Goal: Task Accomplishment & Management: Manage account settings

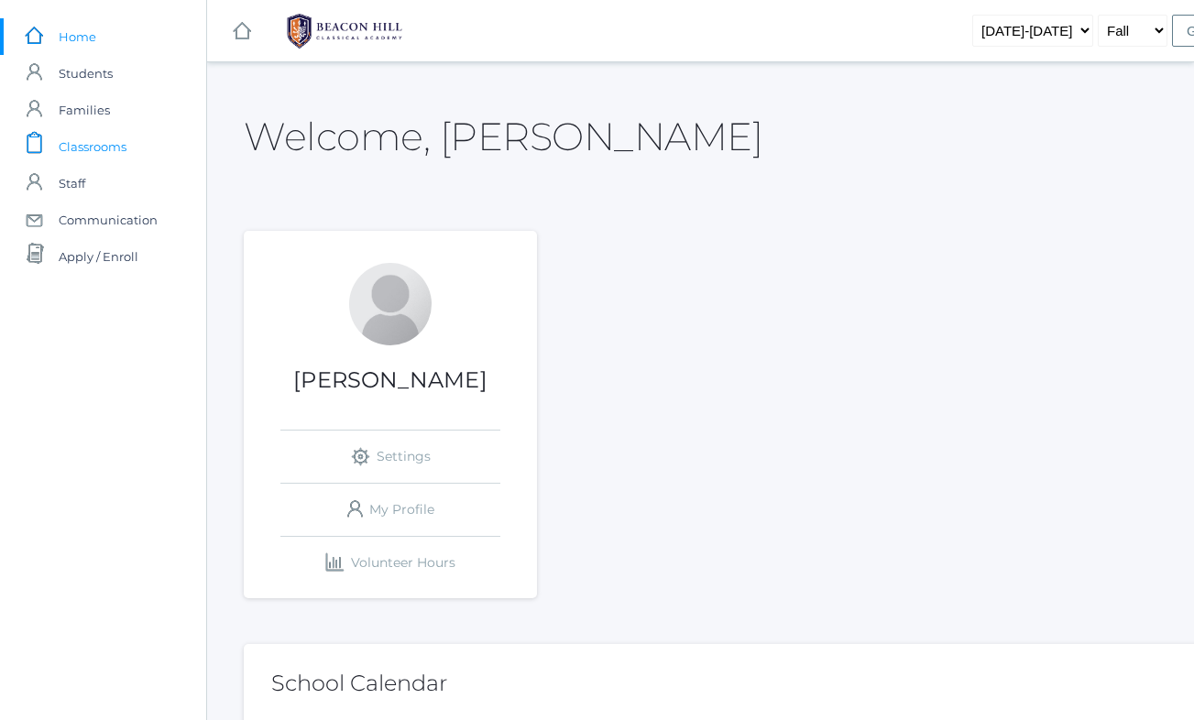
click at [108, 155] on span "Classrooms" at bounding box center [93, 146] width 68 height 37
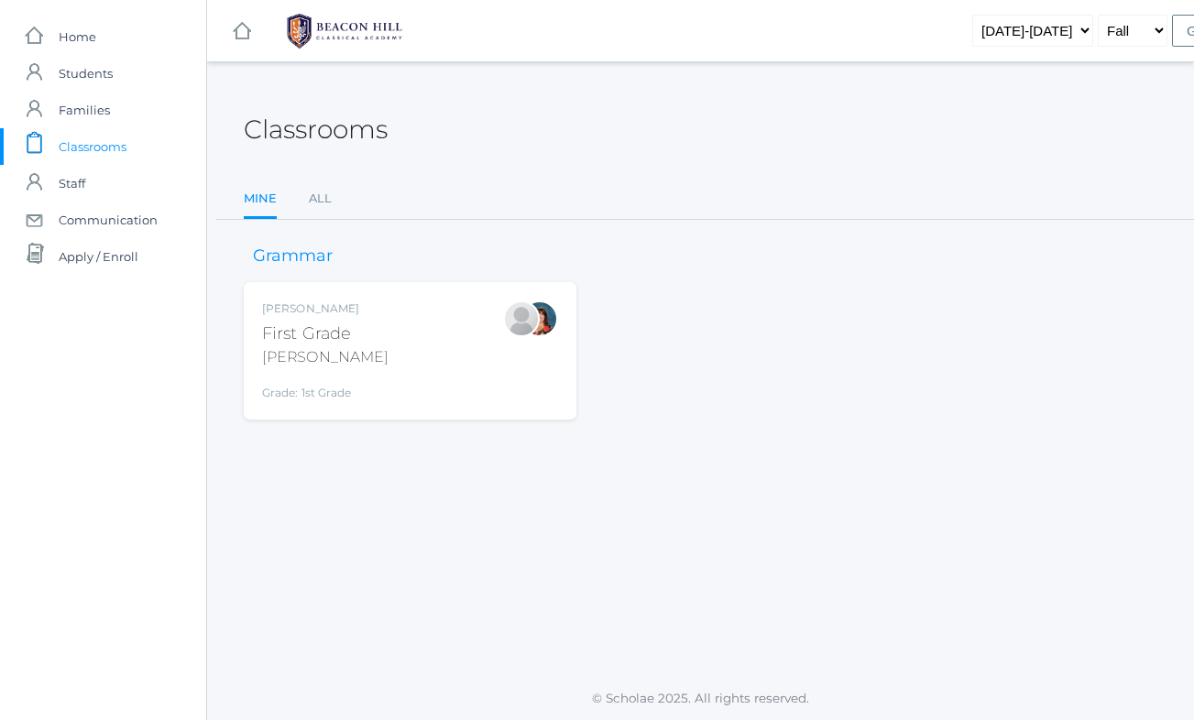
click at [415, 356] on div "Jaimie Watson First Grade Watson Grade: 1st Grade 01LA" at bounding box center [410, 350] width 296 height 101
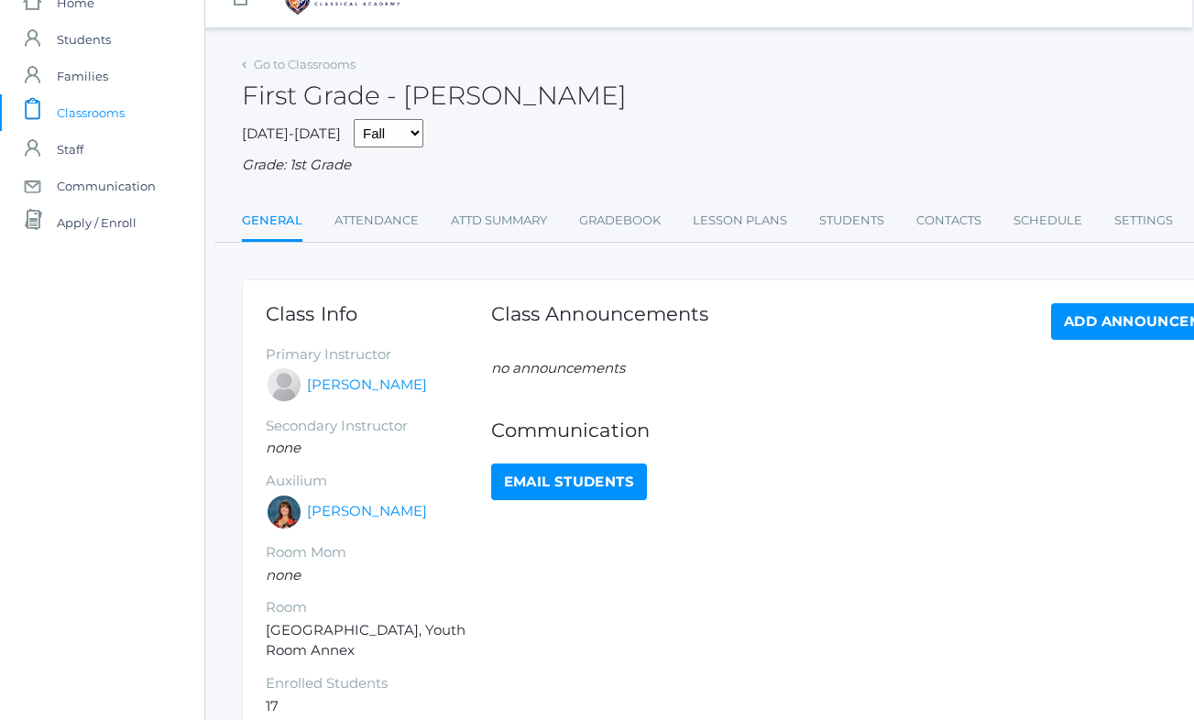
scroll to position [32, 2]
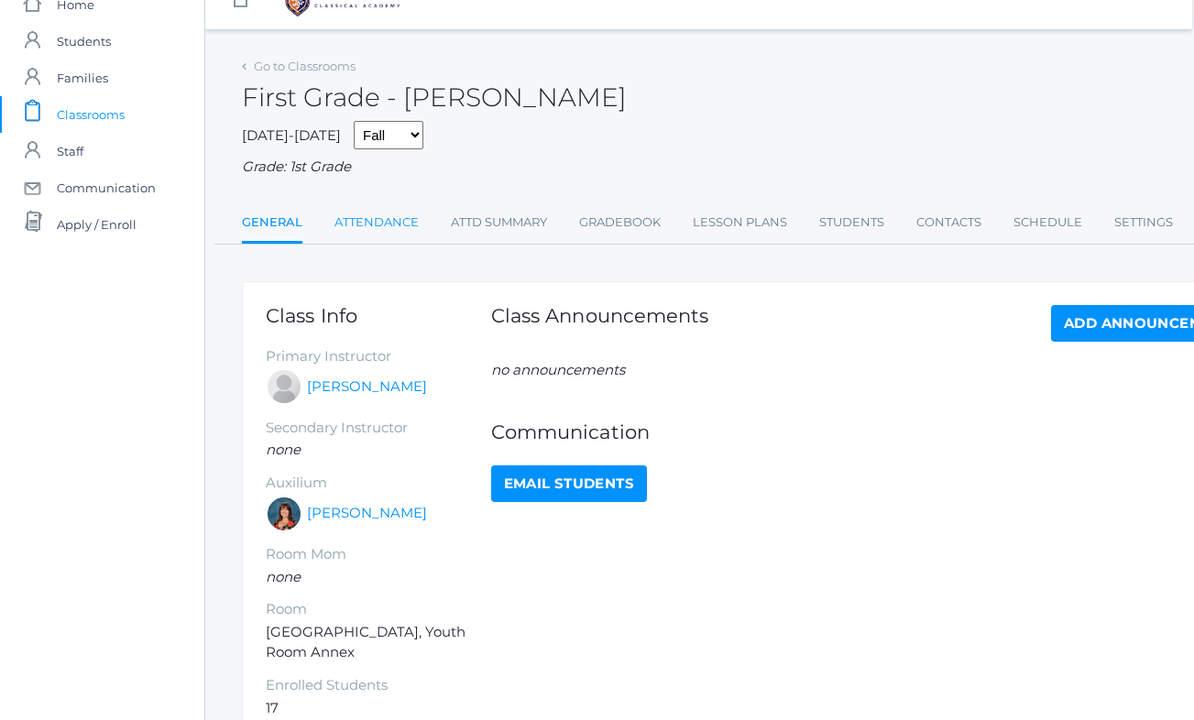
click at [358, 204] on link "Attendance" at bounding box center [376, 222] width 84 height 37
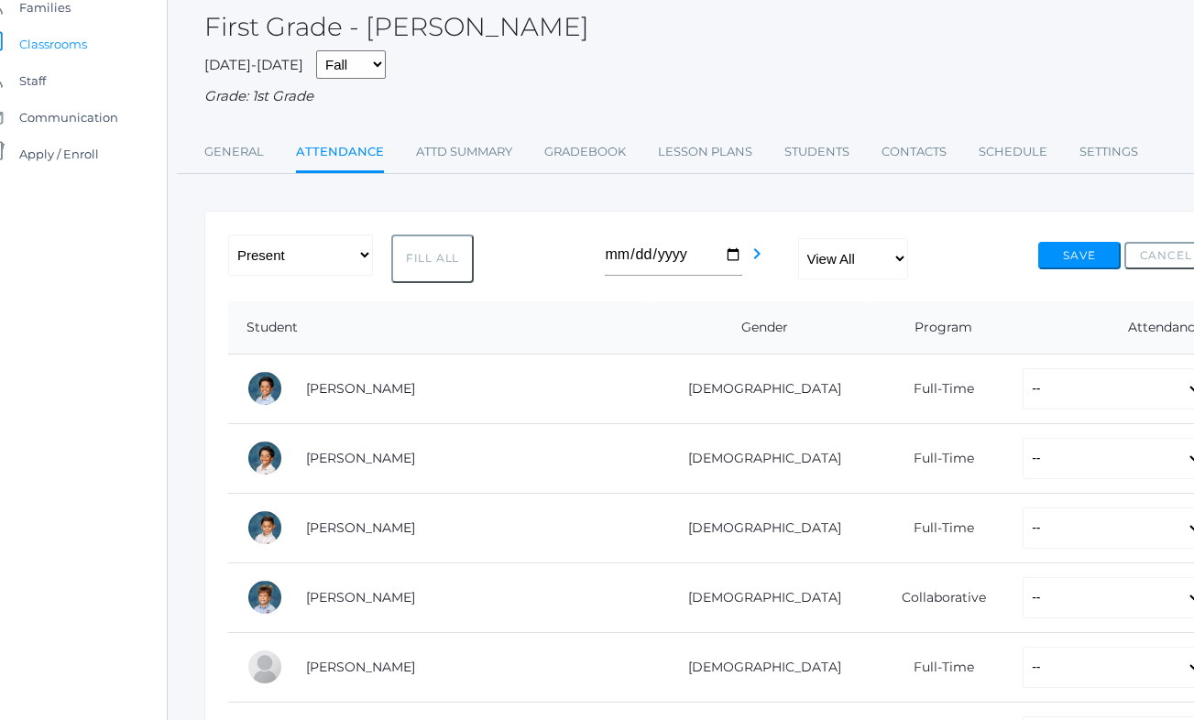
scroll to position [103, 41]
select select "P"
click at [414, 257] on button "Fill All" at bounding box center [430, 259] width 82 height 49
select select "P"
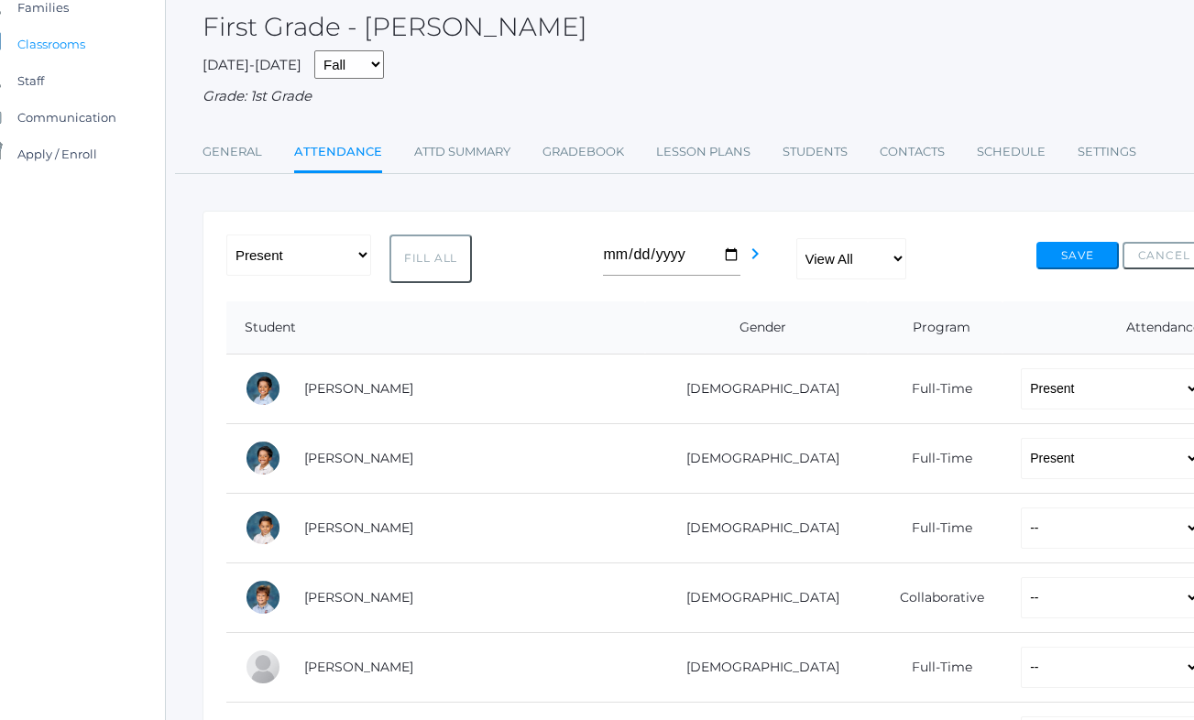
select select "P"
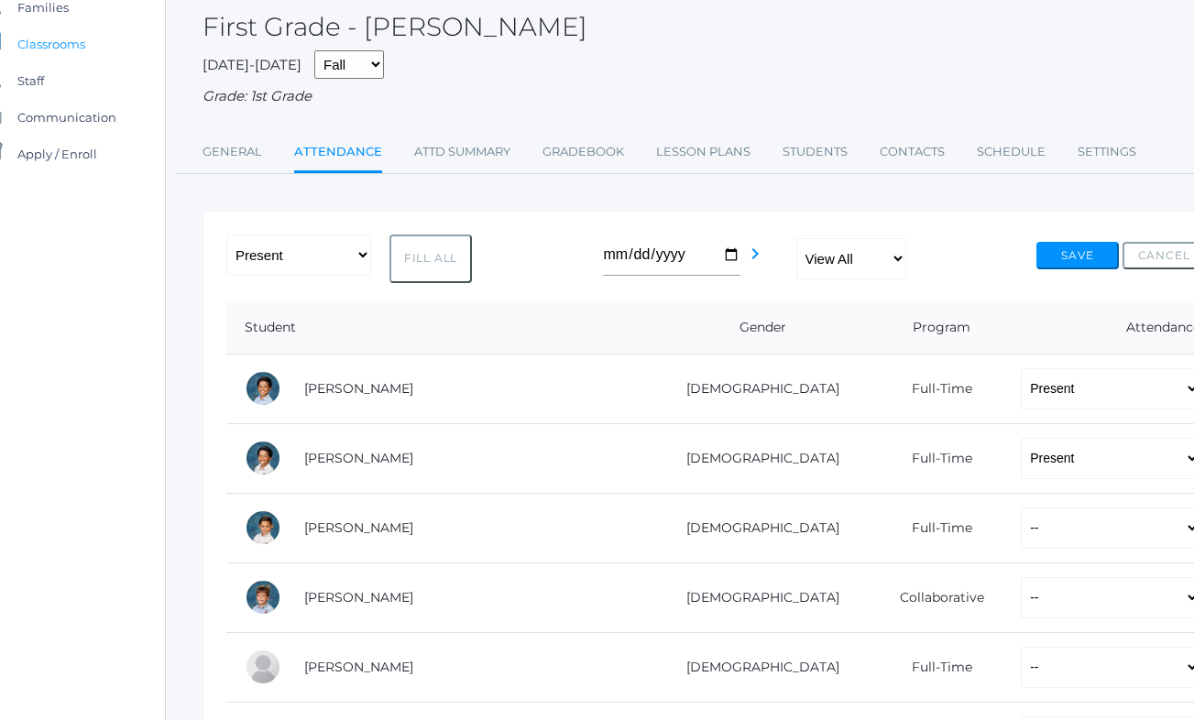
select select "P"
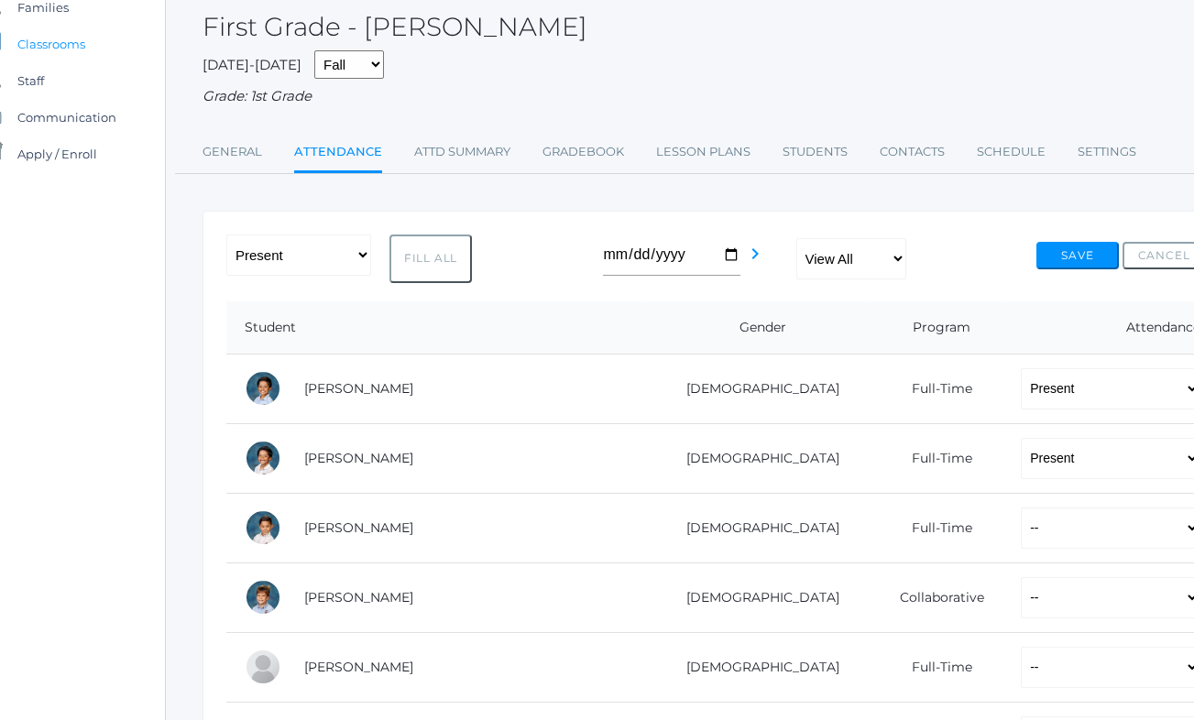
select select "P"
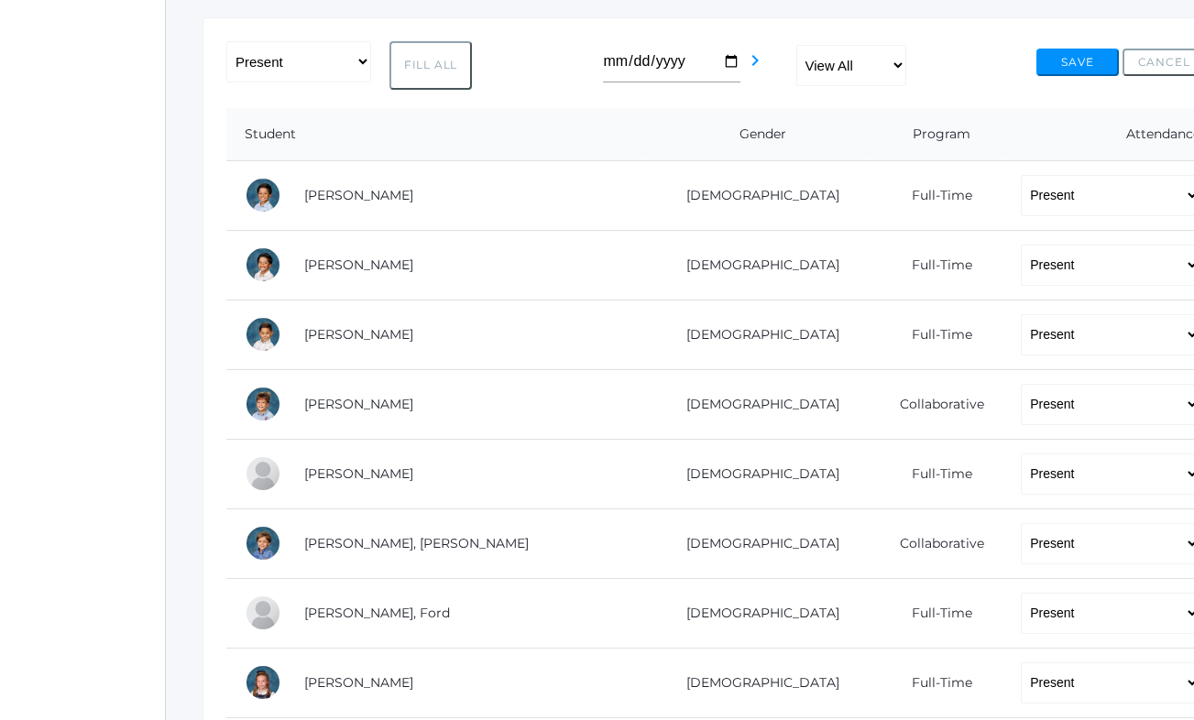
scroll to position [295, 41]
select select "AU"
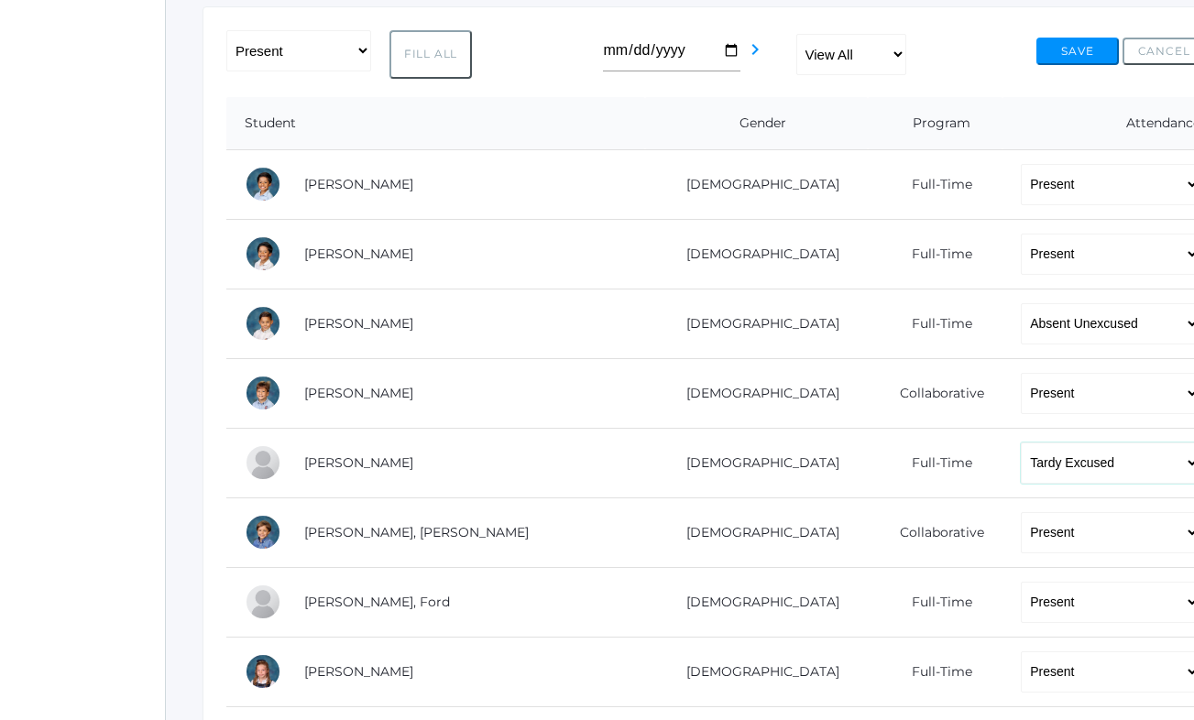
scroll to position [307, 35]
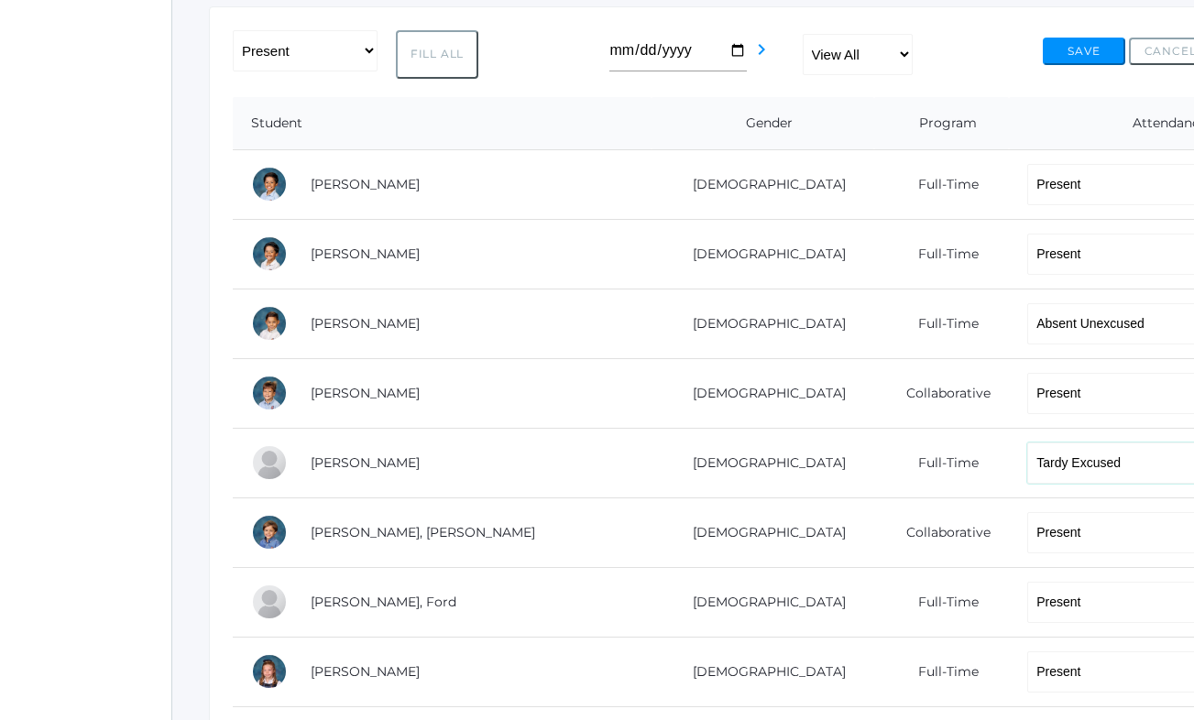
select select "AE"
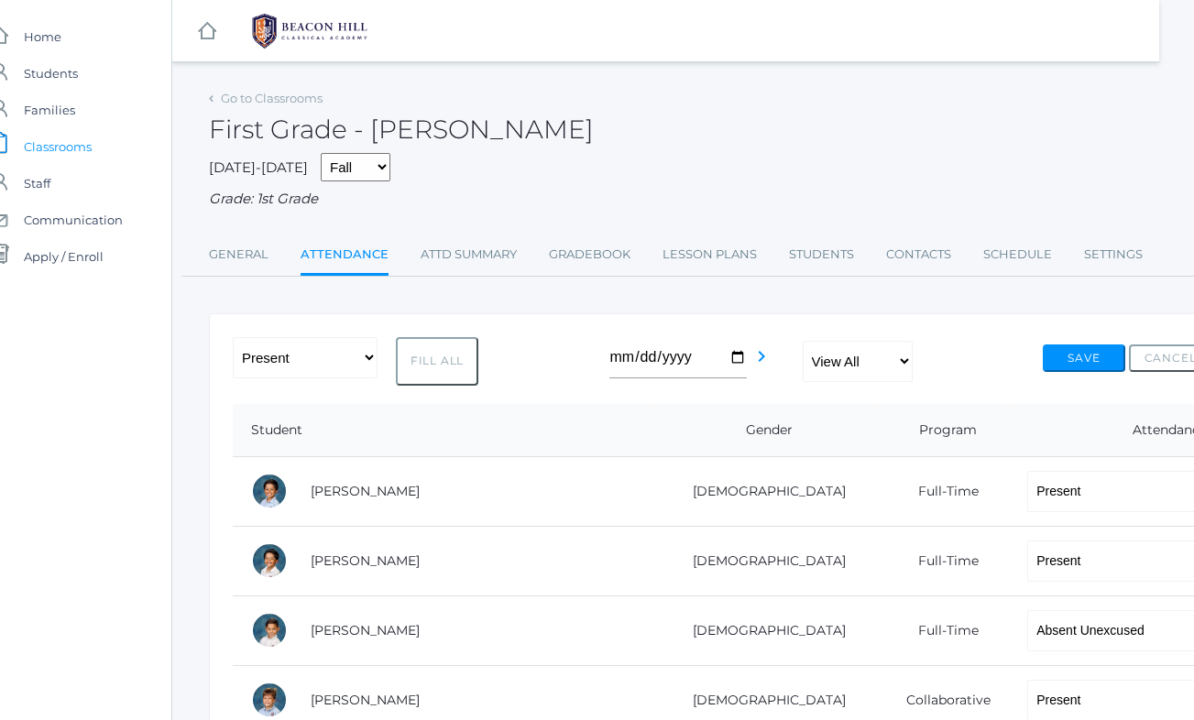
scroll to position [0, 35]
click at [458, 250] on link "Attd Summary" at bounding box center [469, 254] width 96 height 37
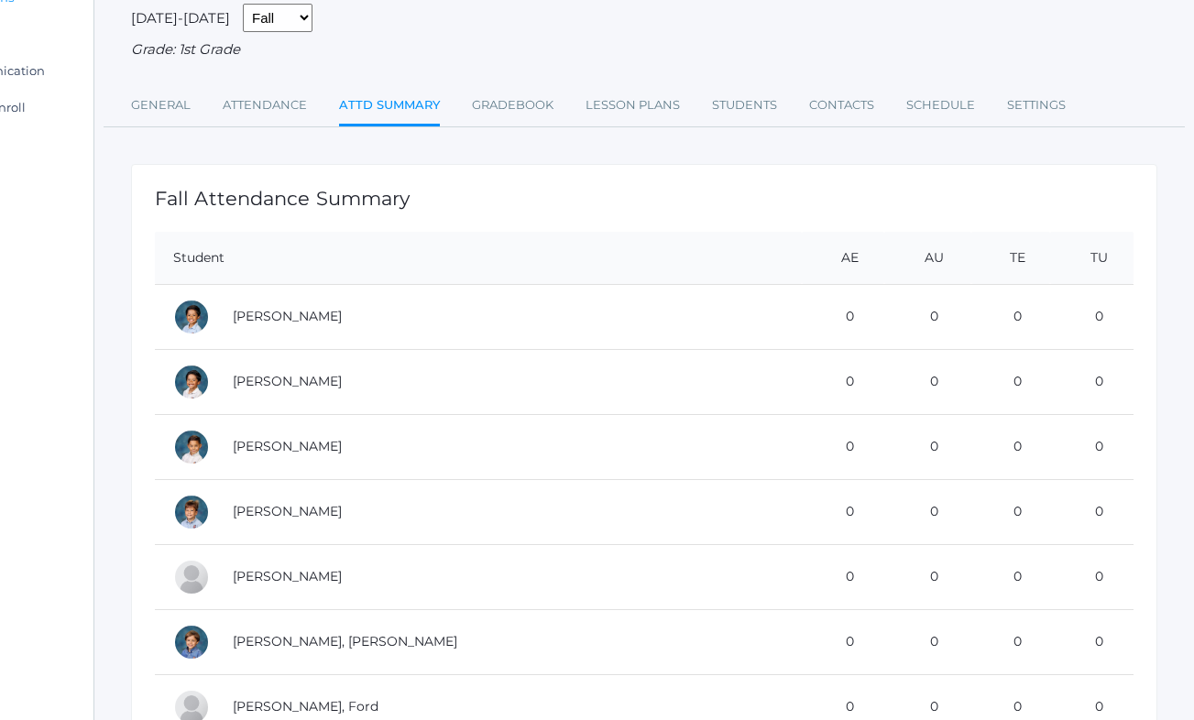
scroll to position [18, 113]
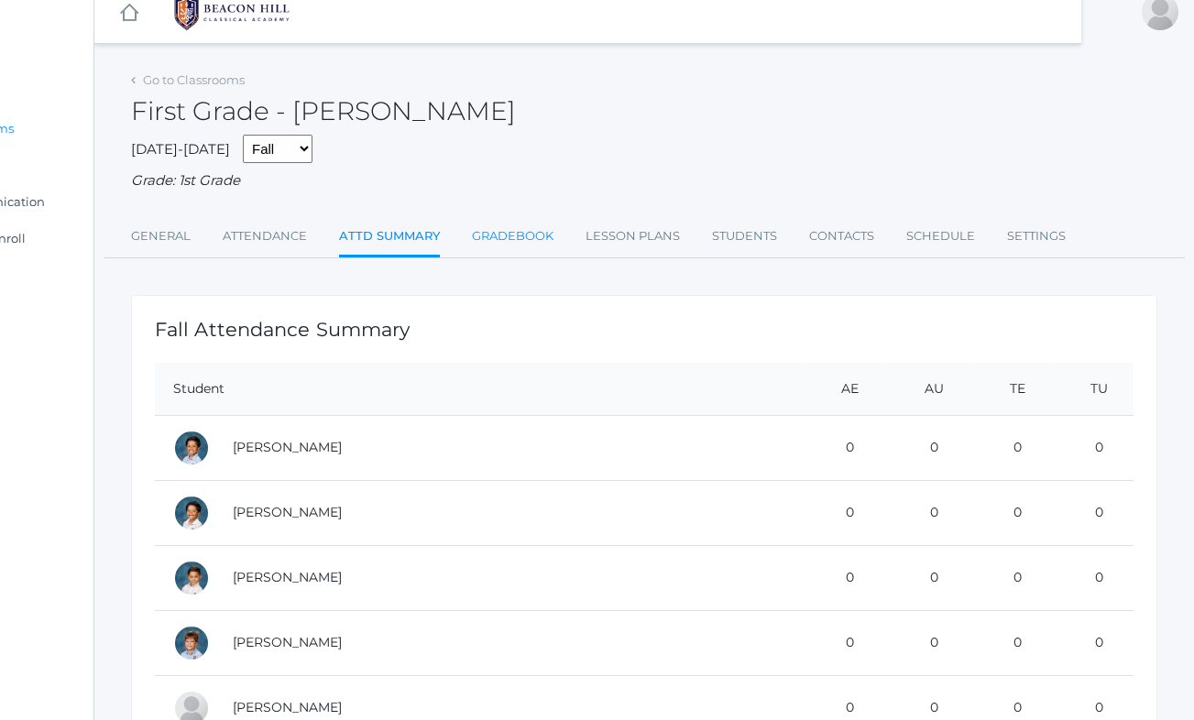
click at [514, 222] on link "Gradebook" at bounding box center [513, 236] width 82 height 37
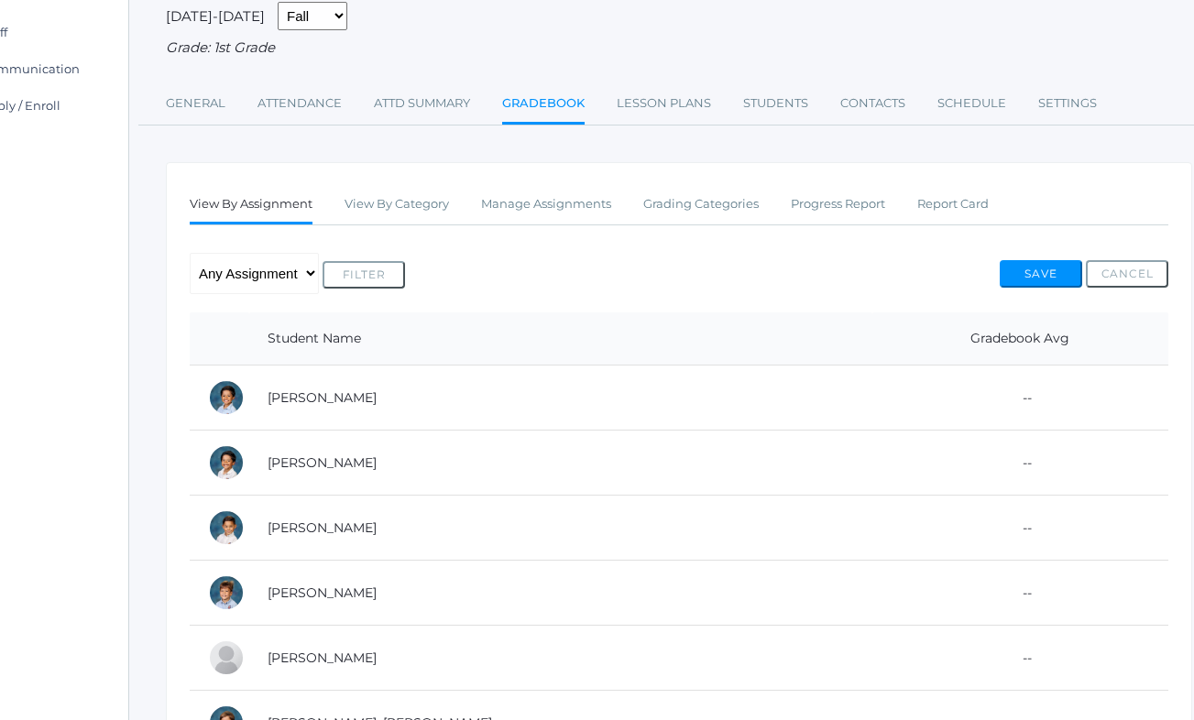
scroll to position [151, 101]
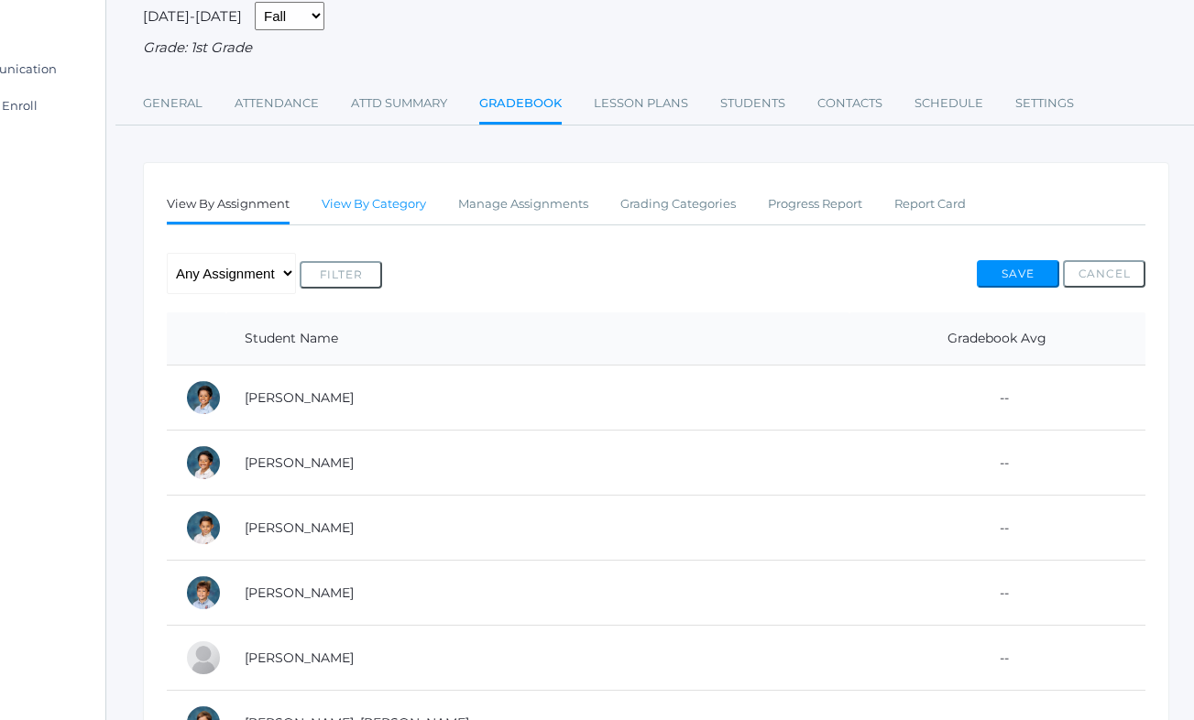
click at [380, 191] on link "View By Category" at bounding box center [374, 204] width 104 height 37
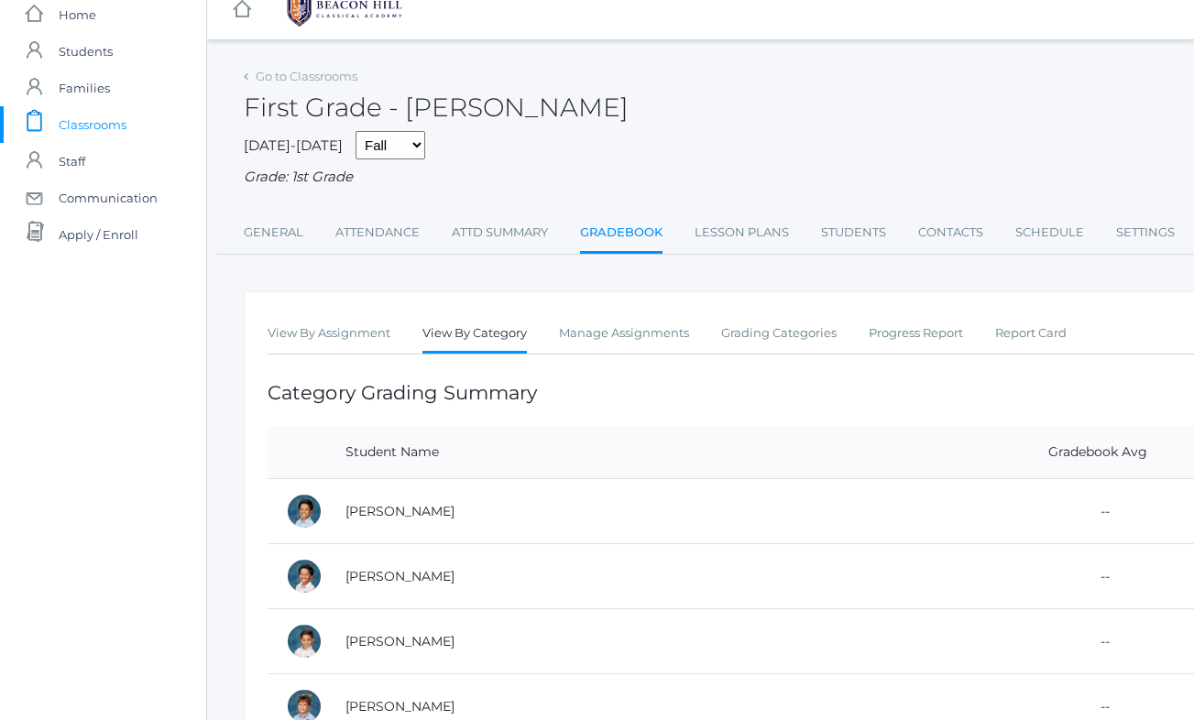
scroll to position [49, 0]
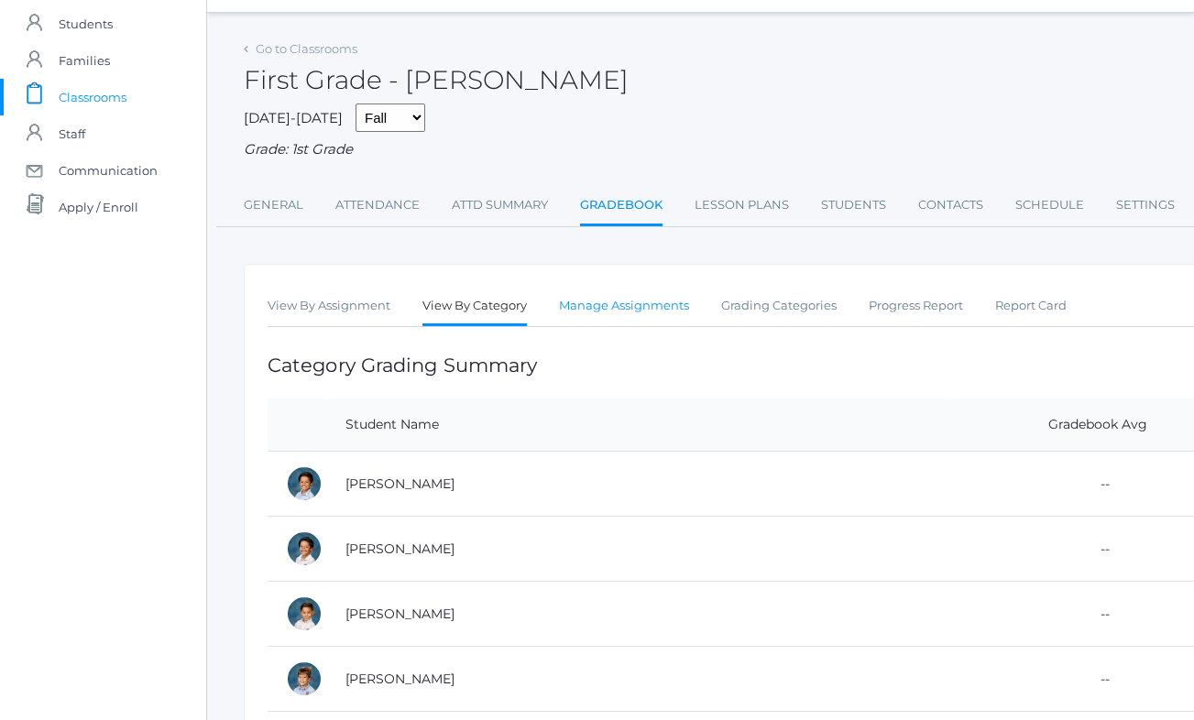
click at [604, 293] on link "Manage Assignments" at bounding box center [624, 306] width 130 height 37
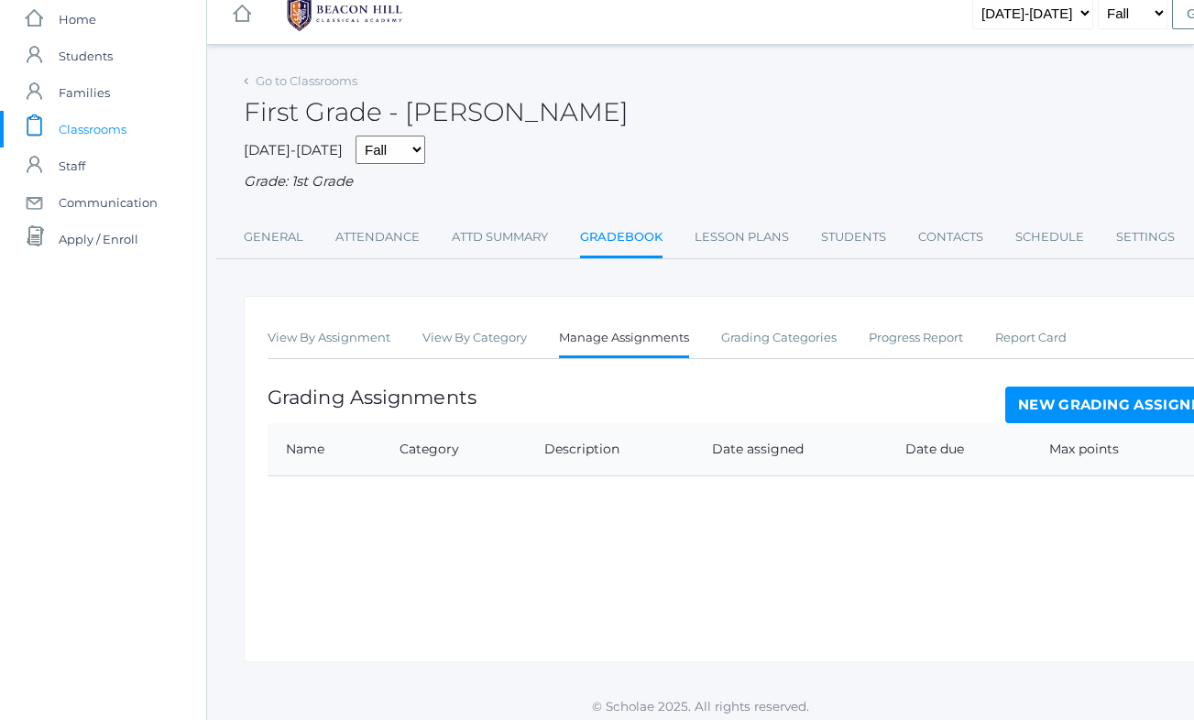
scroll to position [16, 0]
click at [1016, 402] on link "New Grading Assignment" at bounding box center [1125, 406] width 241 height 37
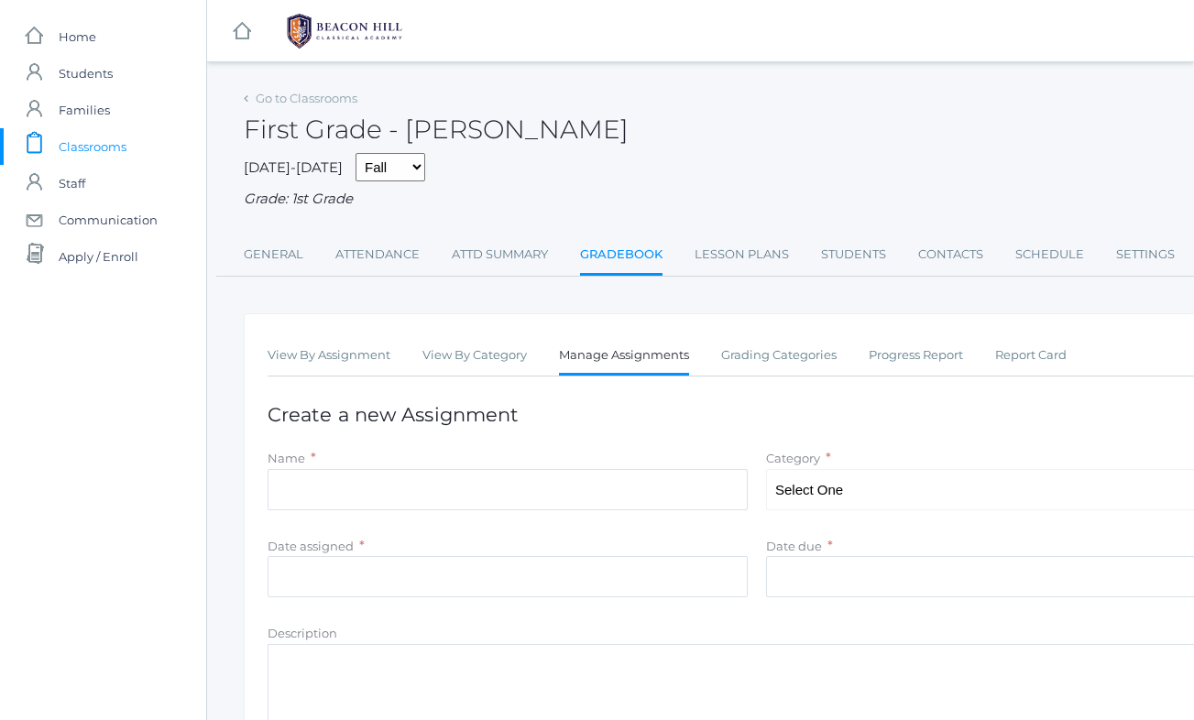
click at [608, 240] on link "Gradebook" at bounding box center [621, 255] width 82 height 39
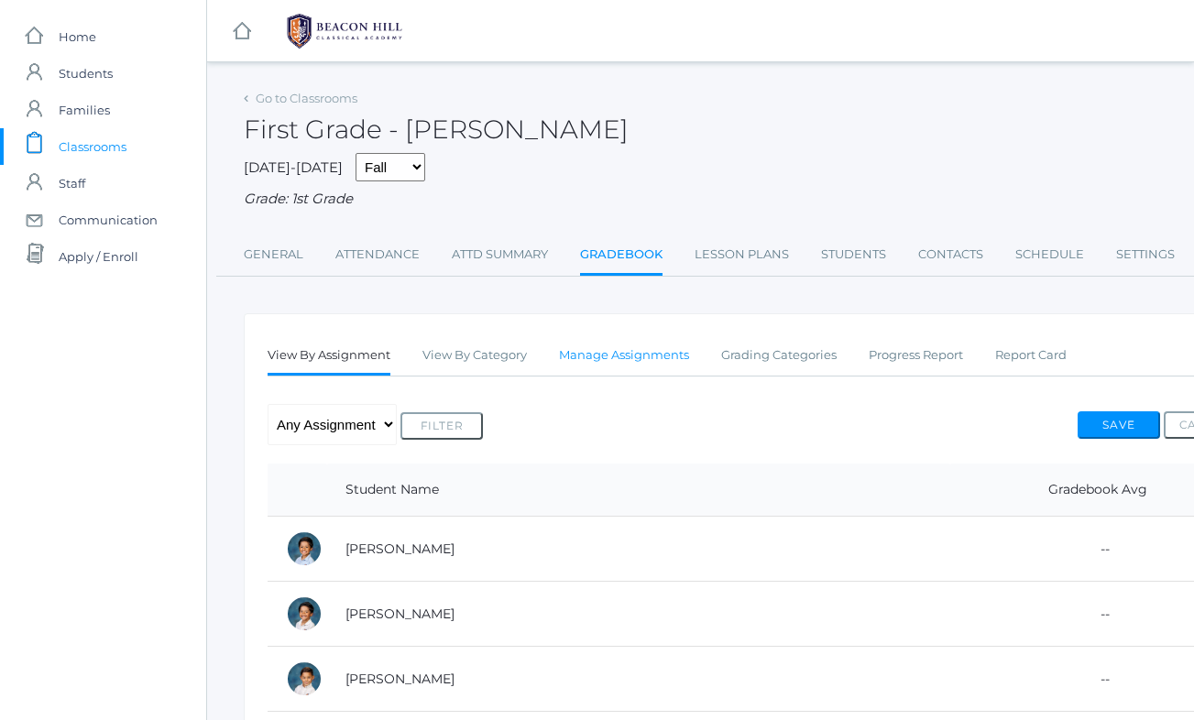
click at [636, 347] on link "Manage Assignments" at bounding box center [624, 355] width 130 height 37
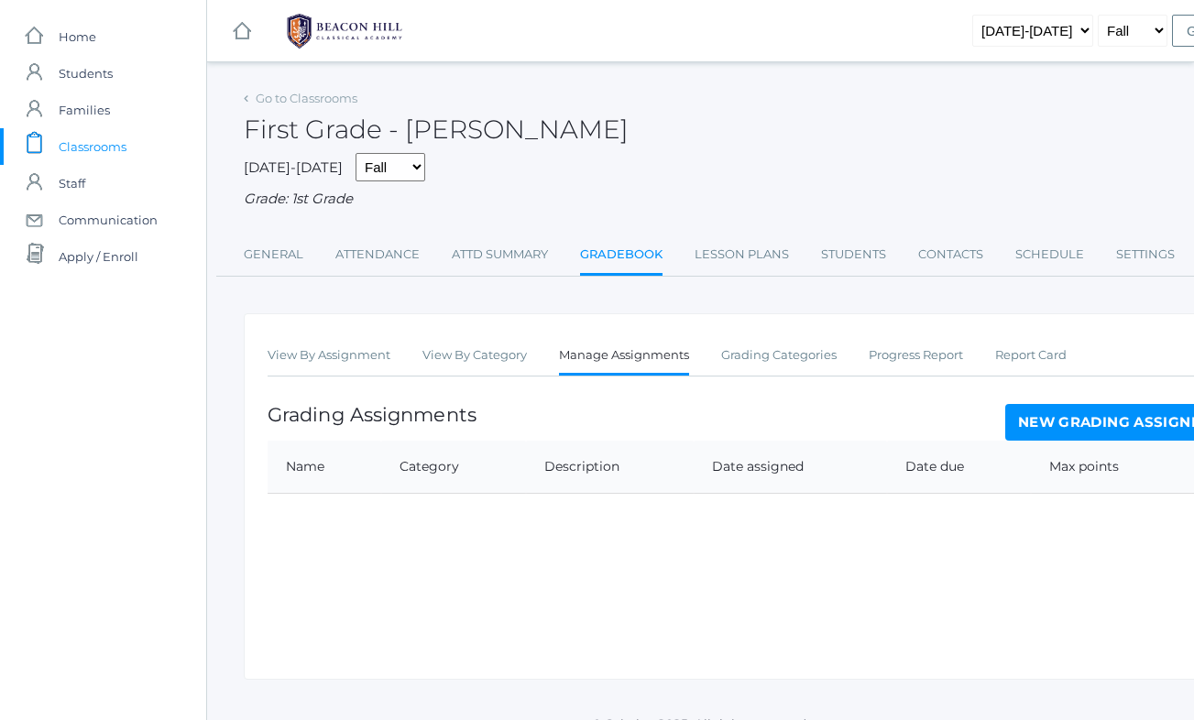
click at [1101, 407] on link "New Grading Assignment" at bounding box center [1125, 422] width 241 height 37
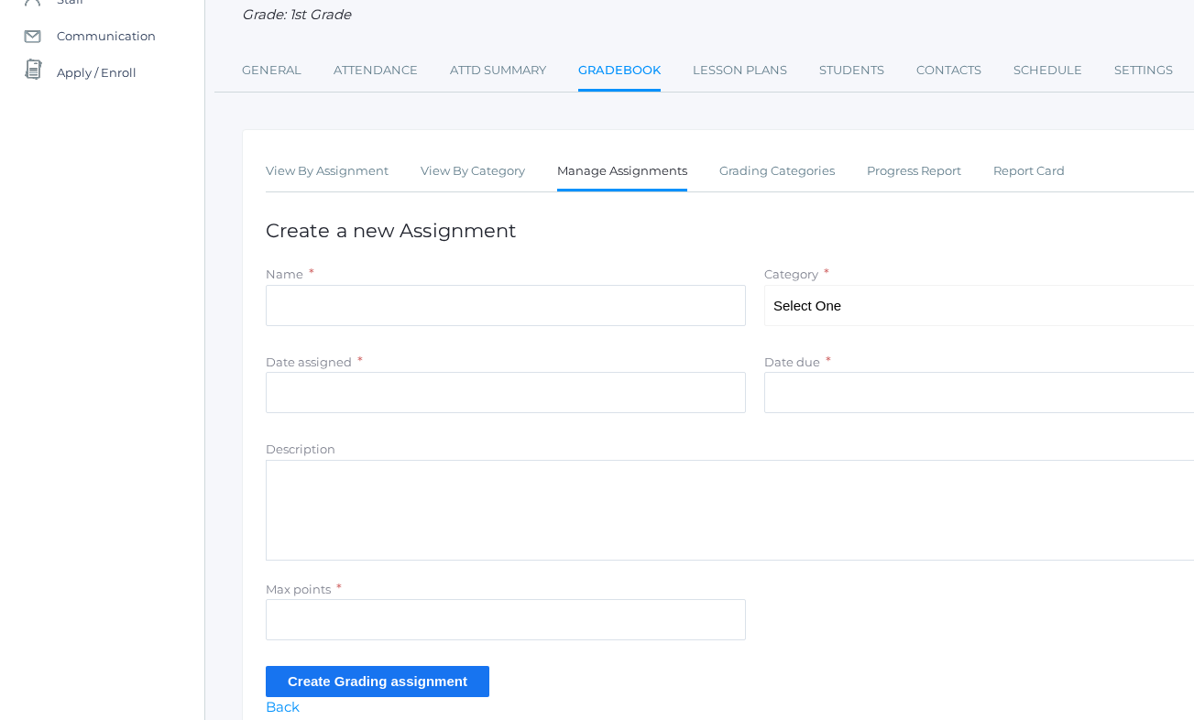
scroll to position [183, 2]
click at [367, 301] on input "Name" at bounding box center [506, 306] width 480 height 41
click at [813, 373] on input "Date due" at bounding box center [1004, 393] width 480 height 41
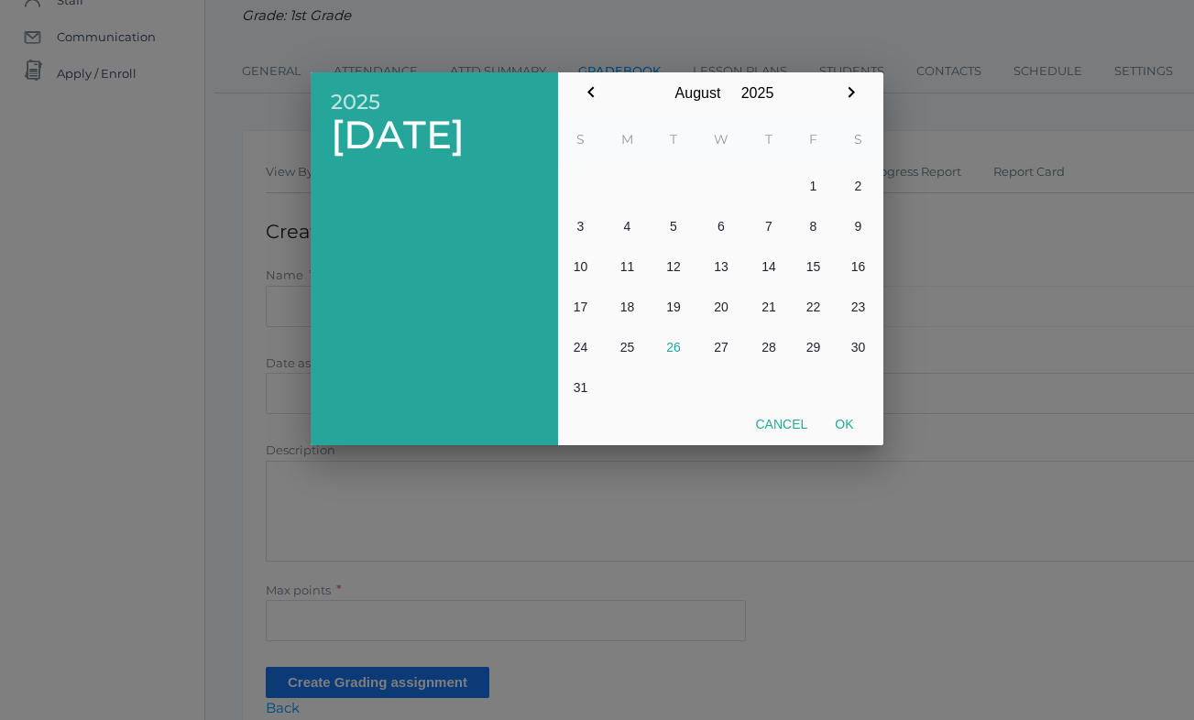
click at [843, 420] on button "Ok" at bounding box center [844, 424] width 46 height 33
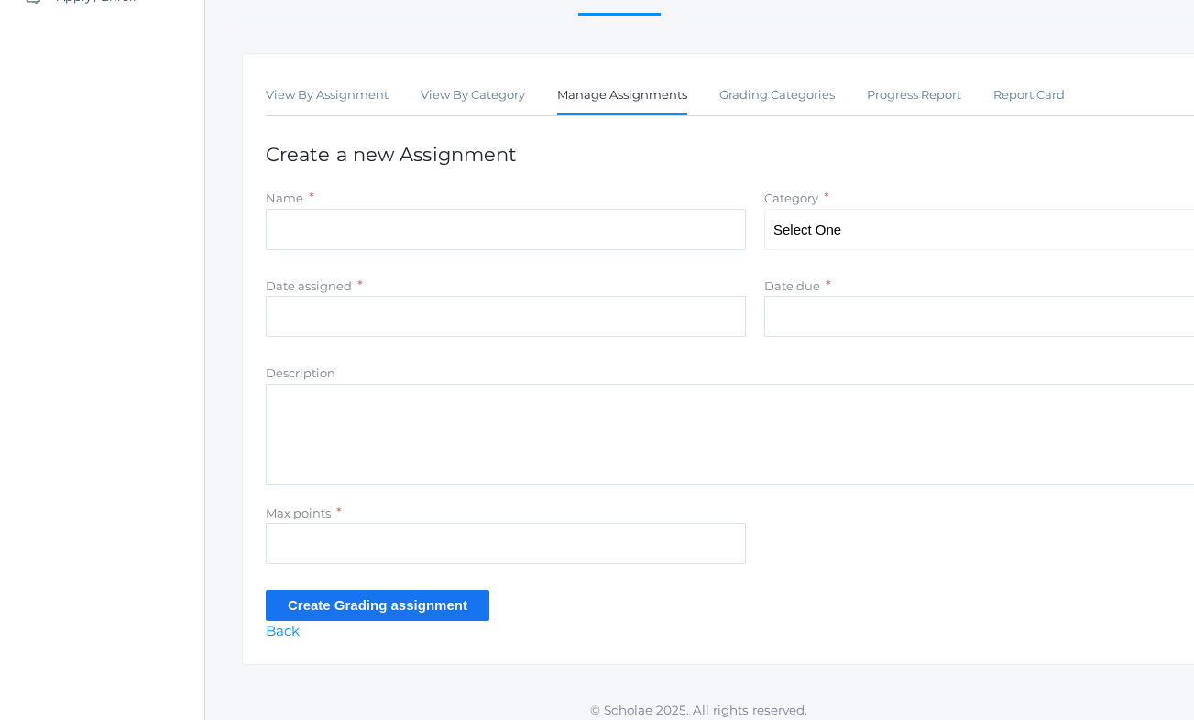
scroll to position [259, 2]
click at [615, 435] on textarea "Description" at bounding box center [755, 435] width 978 height 101
click at [386, 536] on input "Max points" at bounding box center [506, 544] width 480 height 41
drag, startPoint x: 344, startPoint y: 502, endPoint x: 260, endPoint y: 501, distance: 83.4
click at [260, 504] on div "Max points *" at bounding box center [506, 539] width 498 height 70
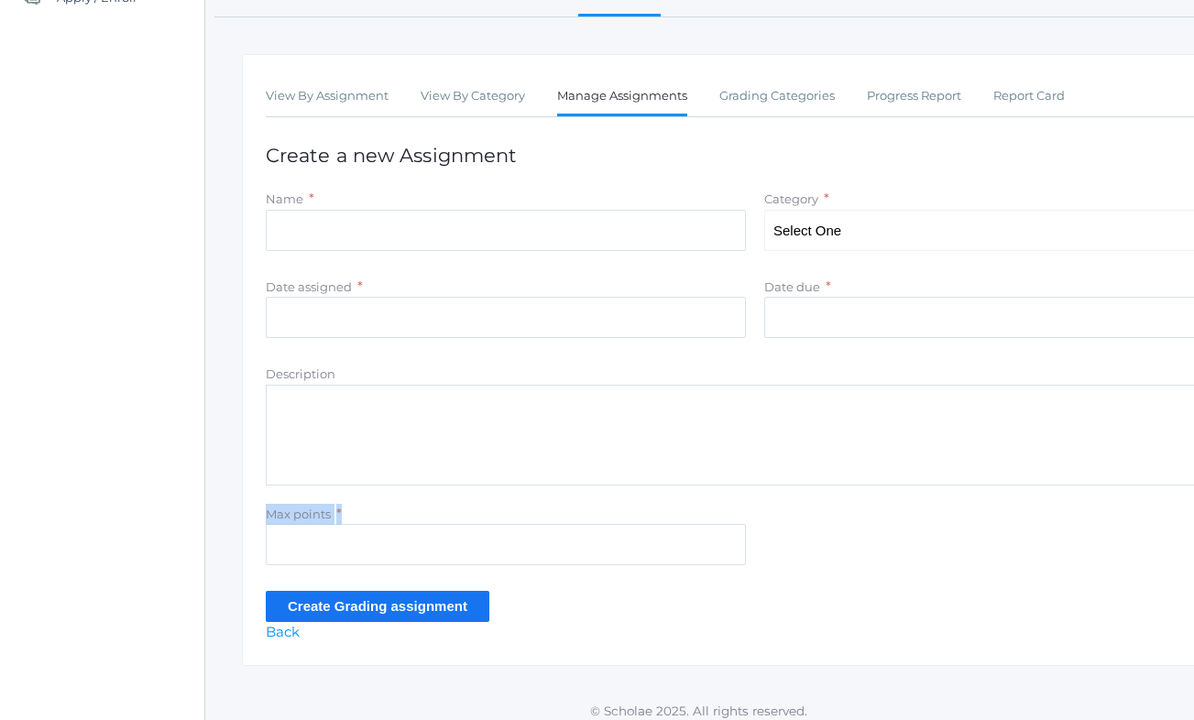
click at [263, 504] on div "Max points *" at bounding box center [506, 539] width 498 height 70
click at [315, 530] on input "Max points" at bounding box center [506, 544] width 480 height 41
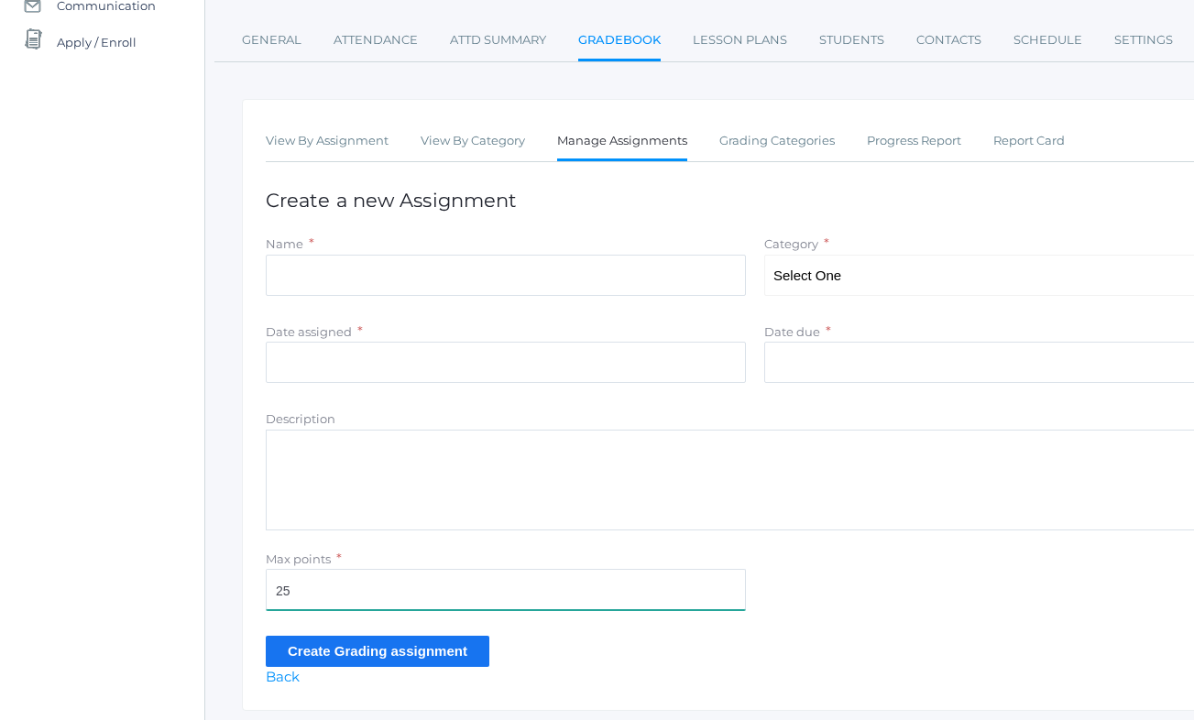
scroll to position [200, 4]
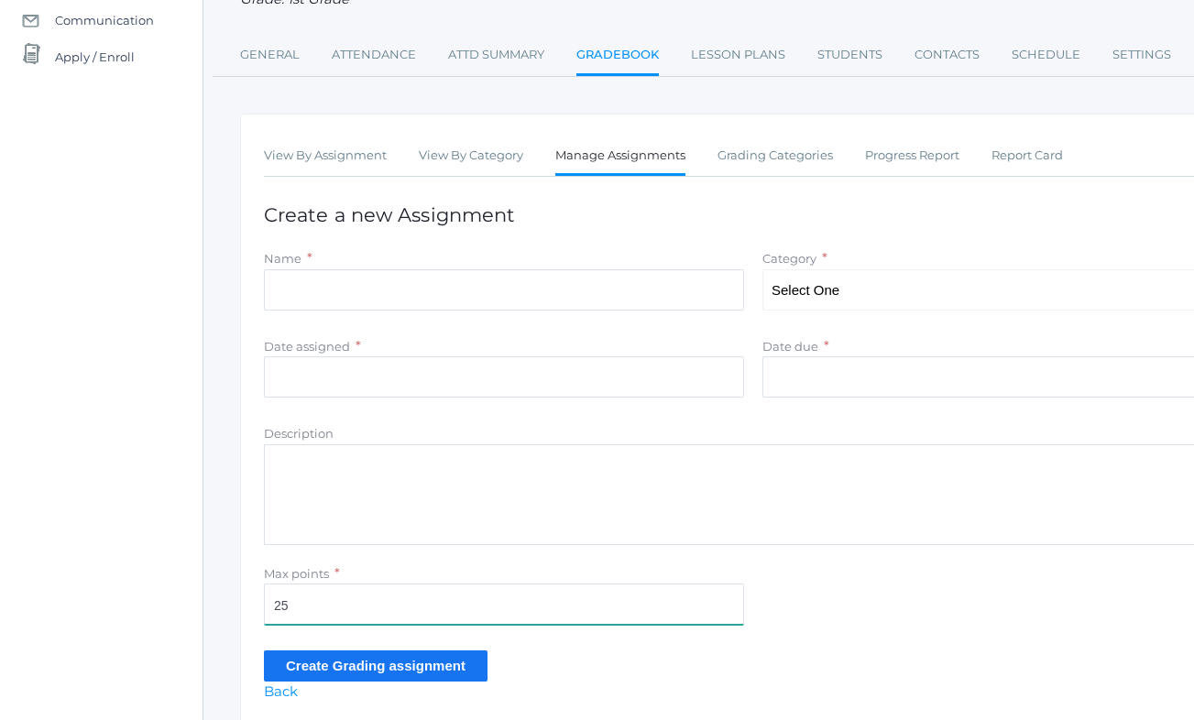
type input "2"
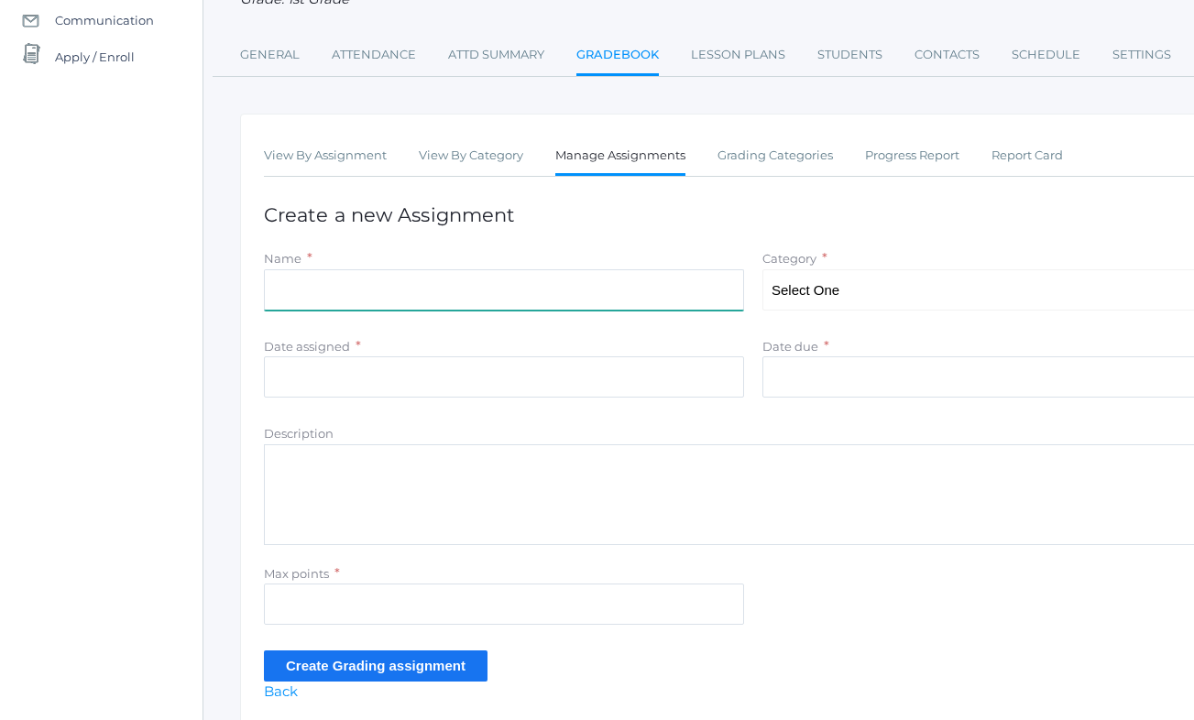
click at [429, 293] on input "Name" at bounding box center [504, 289] width 480 height 41
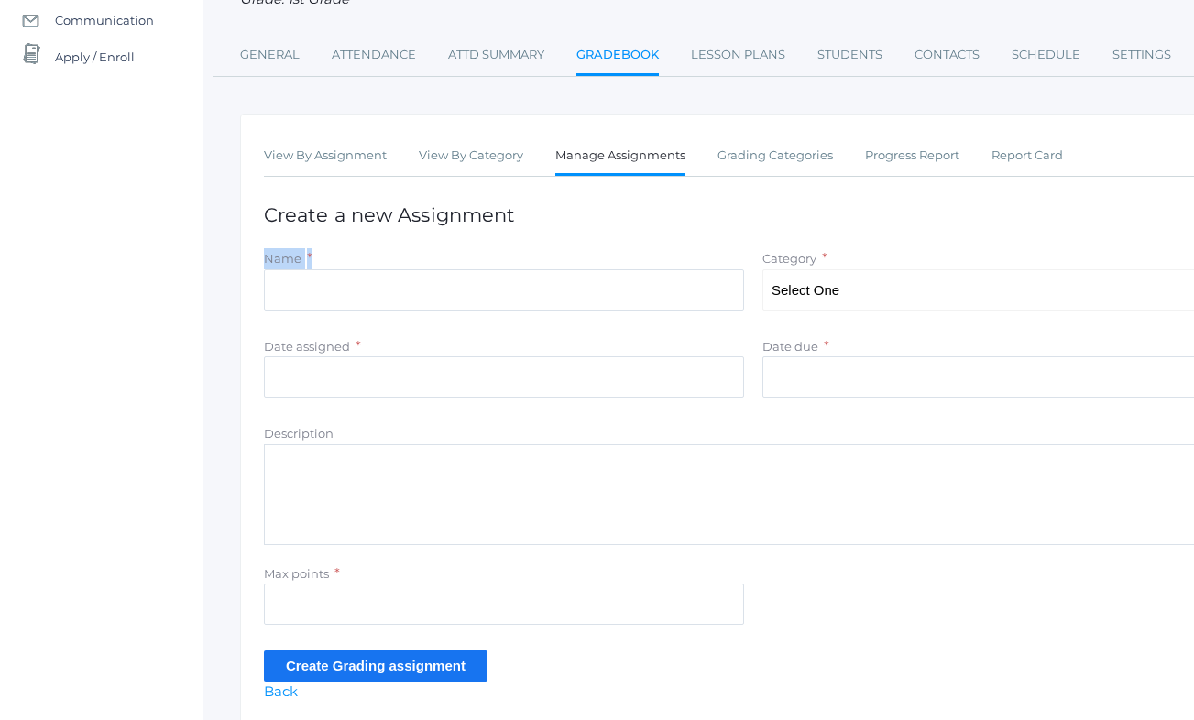
drag, startPoint x: 317, startPoint y: 256, endPoint x: 263, endPoint y: 247, distance: 54.7
click at [263, 248] on div "Name *" at bounding box center [504, 283] width 498 height 70
click at [431, 217] on div "View By Assignment View By Category Manage Assignments Grading Categories Progr…" at bounding box center [753, 420] width 1026 height 612
click at [814, 147] on link "Grading Categories" at bounding box center [774, 155] width 115 height 37
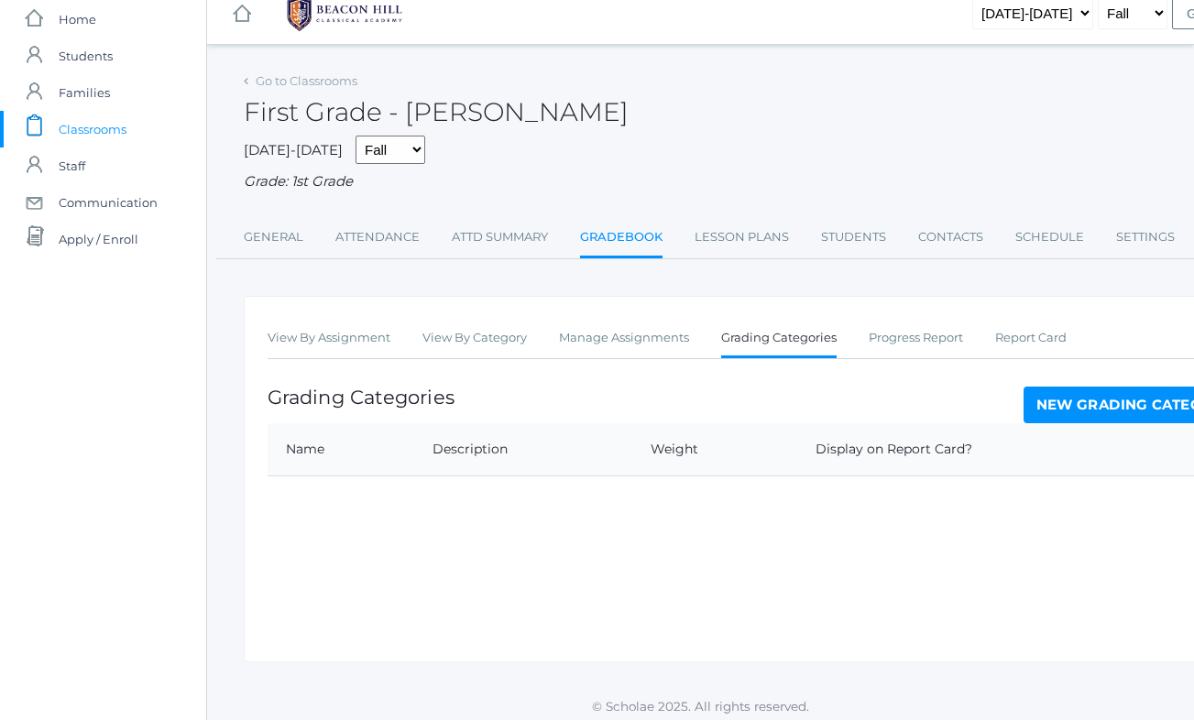
scroll to position [16, 0]
click at [1070, 395] on link "New Grading Category" at bounding box center [1135, 406] width 224 height 37
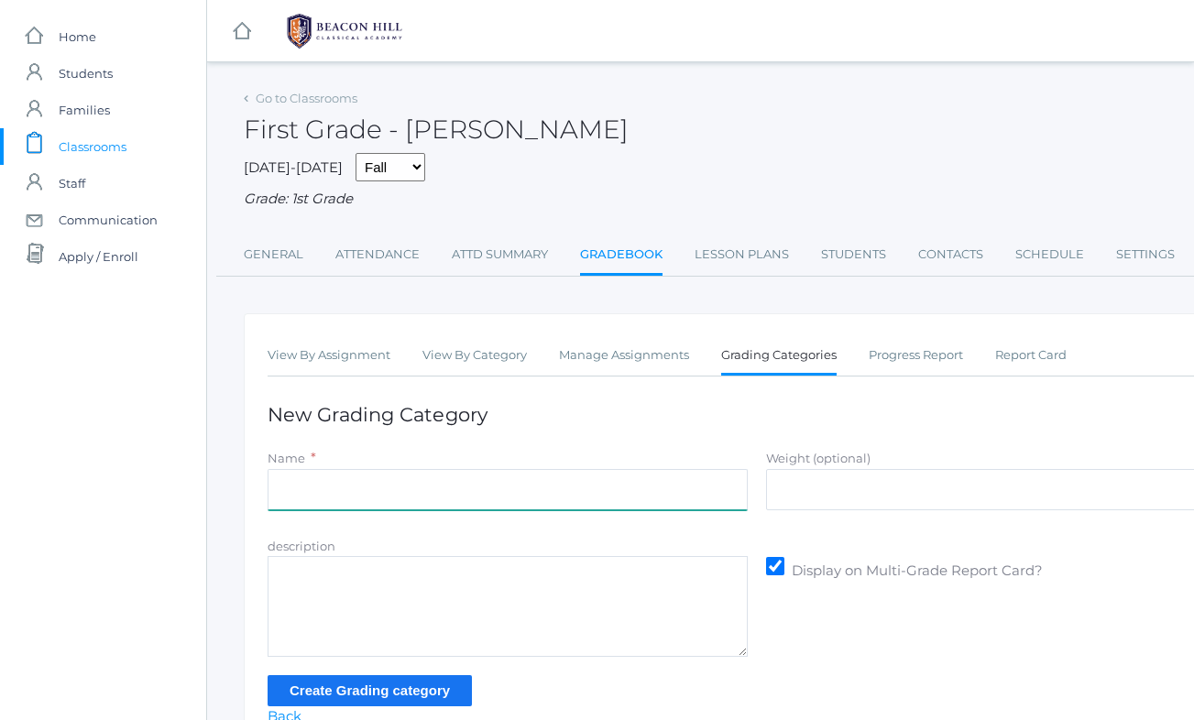
click at [651, 469] on input "Name" at bounding box center [508, 489] width 480 height 41
type input "Spelling and Phonics"
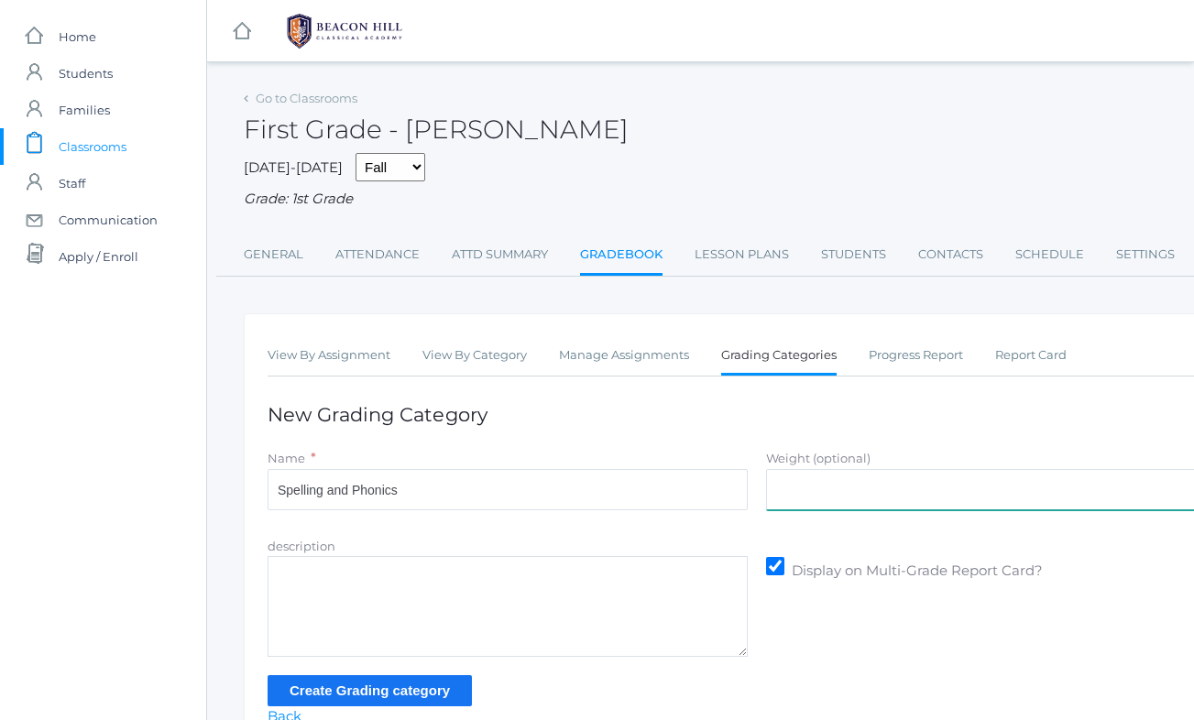
click at [848, 469] on input "Weight (optional)" at bounding box center [1006, 489] width 480 height 41
click at [684, 577] on textarea "description" at bounding box center [508, 606] width 480 height 101
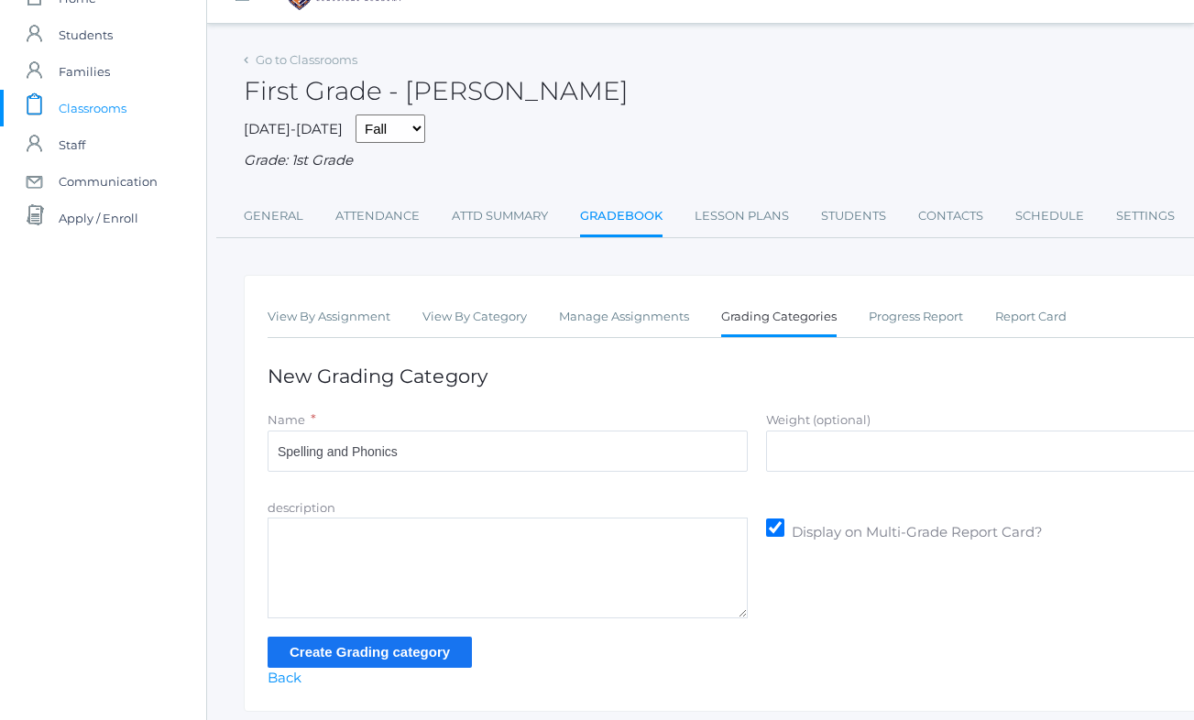
scroll to position [39, 0]
click at [438, 644] on input "Create Grading category" at bounding box center [370, 651] width 204 height 30
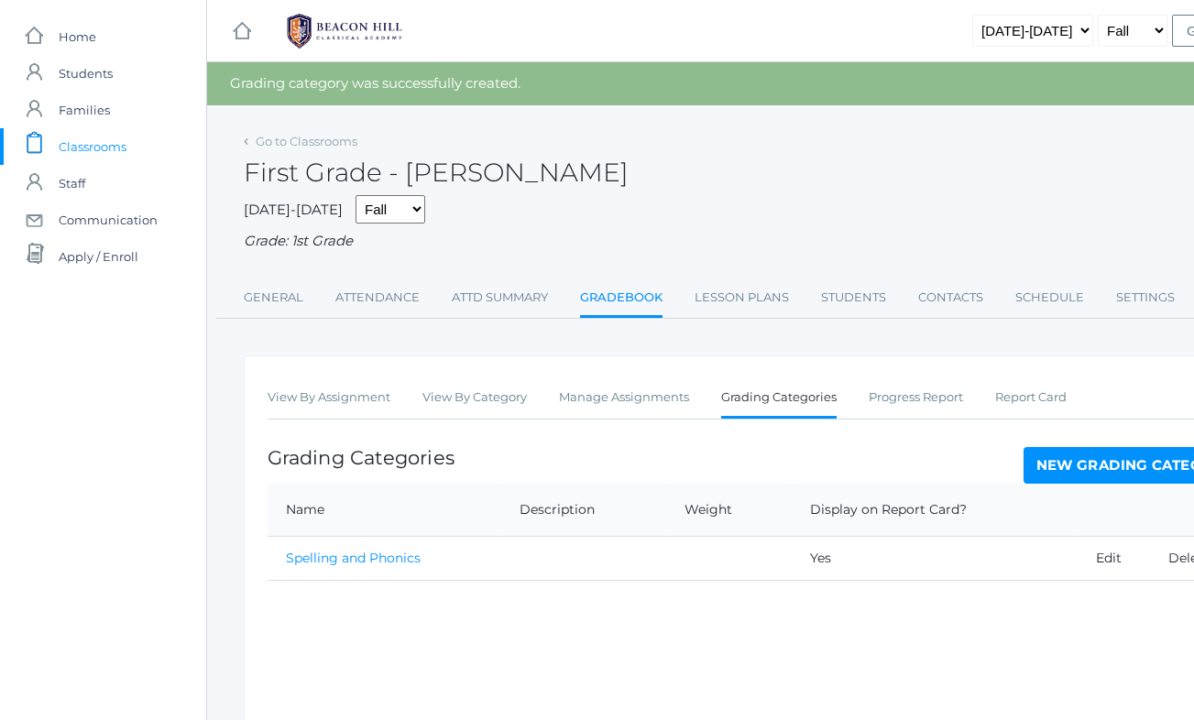
click at [1054, 460] on link "New Grading Category" at bounding box center [1135, 465] width 224 height 37
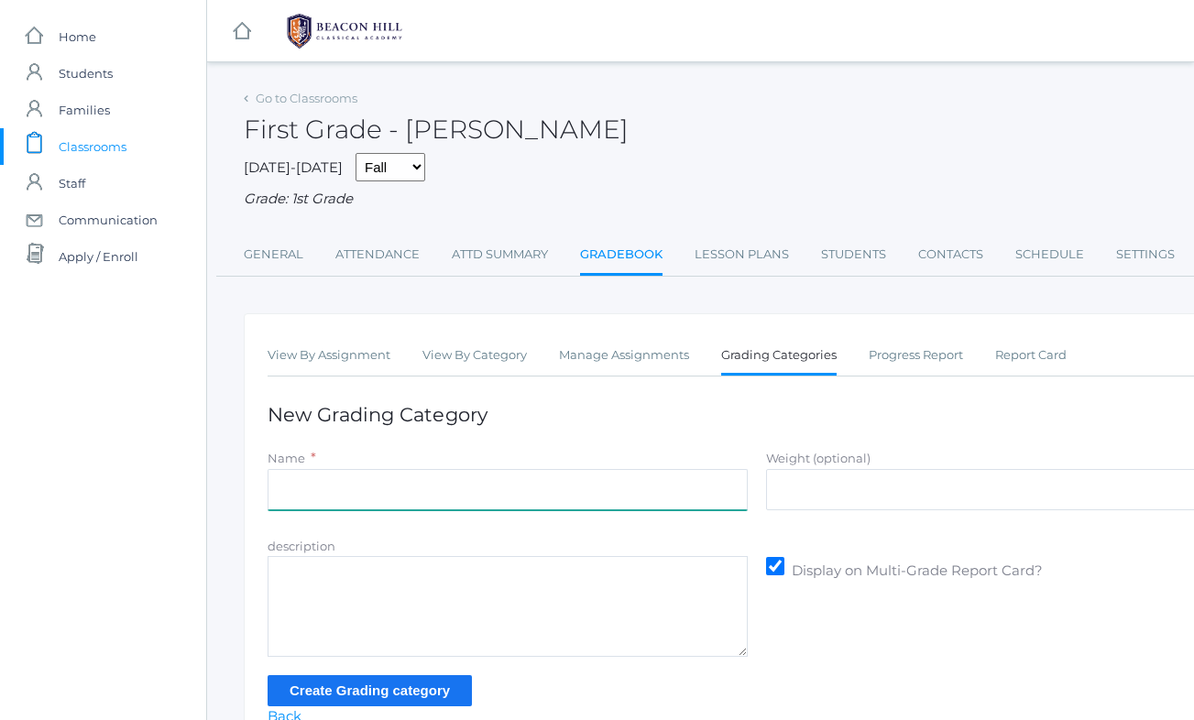
click at [504, 493] on input "Name" at bounding box center [508, 489] width 480 height 41
type input "Math Facts"
click at [846, 624] on div "description Display on Multi-Grade Report Card?" at bounding box center [756, 597] width 997 height 122
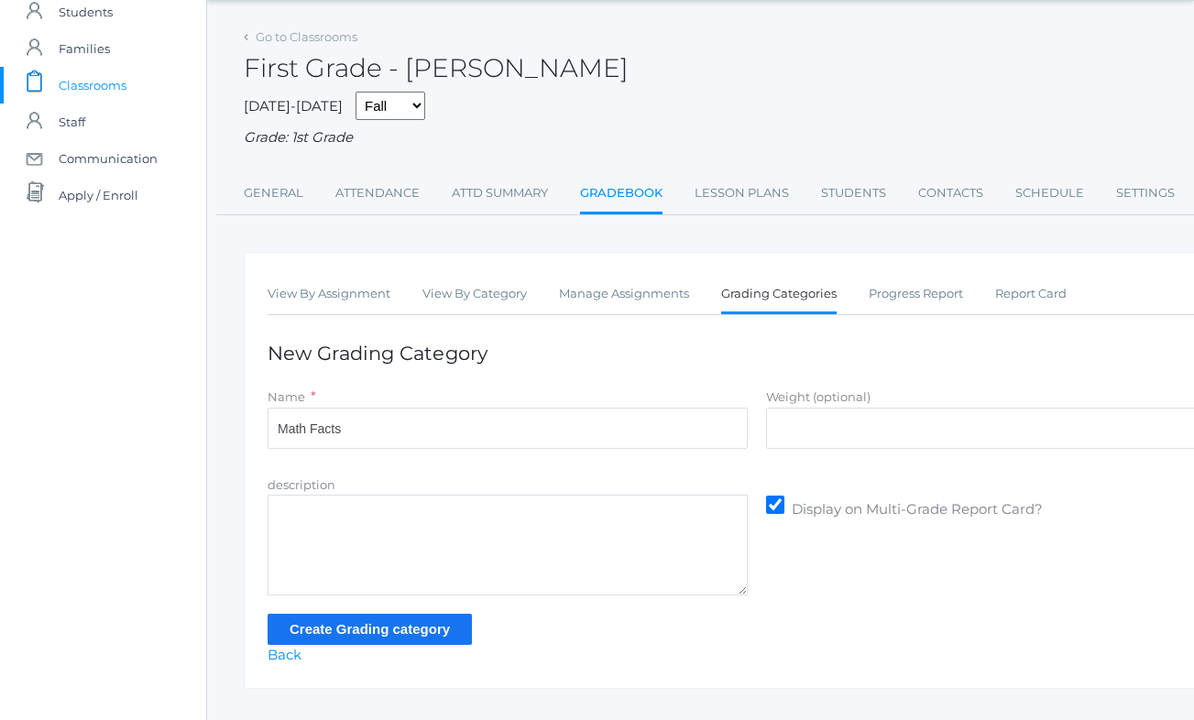
scroll to position [82, 0]
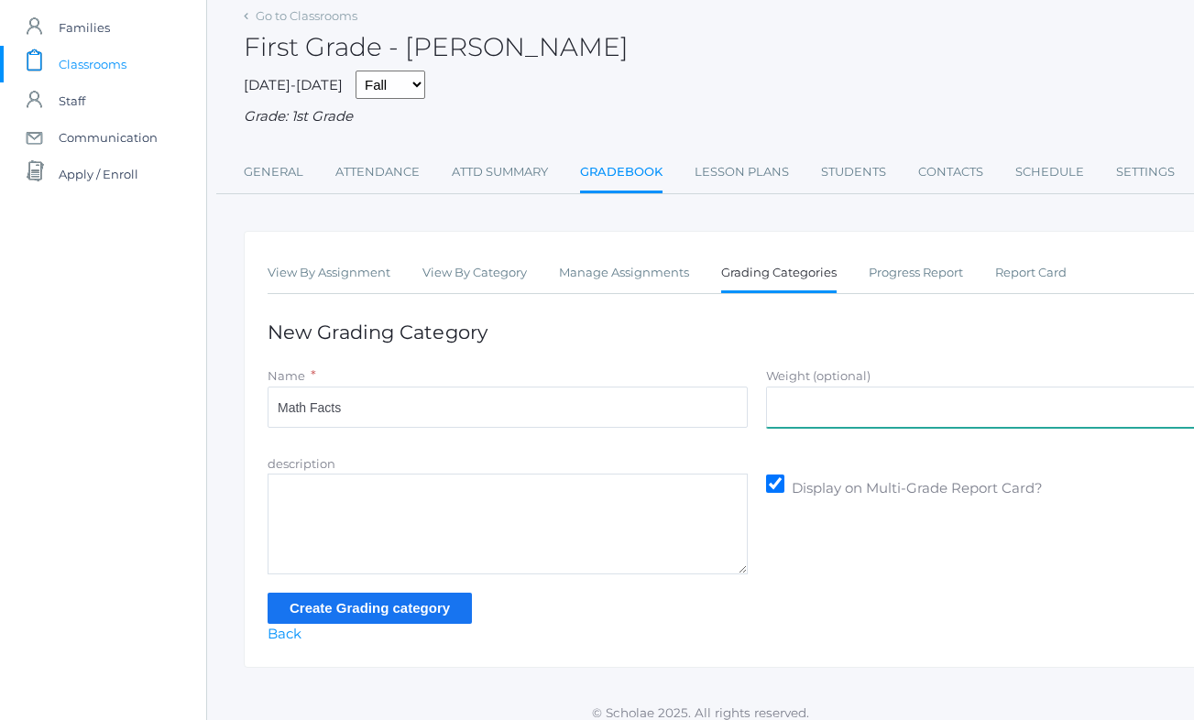
click at [833, 393] on input "Weight (optional)" at bounding box center [1006, 407] width 480 height 41
click at [563, 490] on textarea "description" at bounding box center [508, 524] width 480 height 101
click at [413, 595] on input "Create Grading category" at bounding box center [370, 608] width 204 height 30
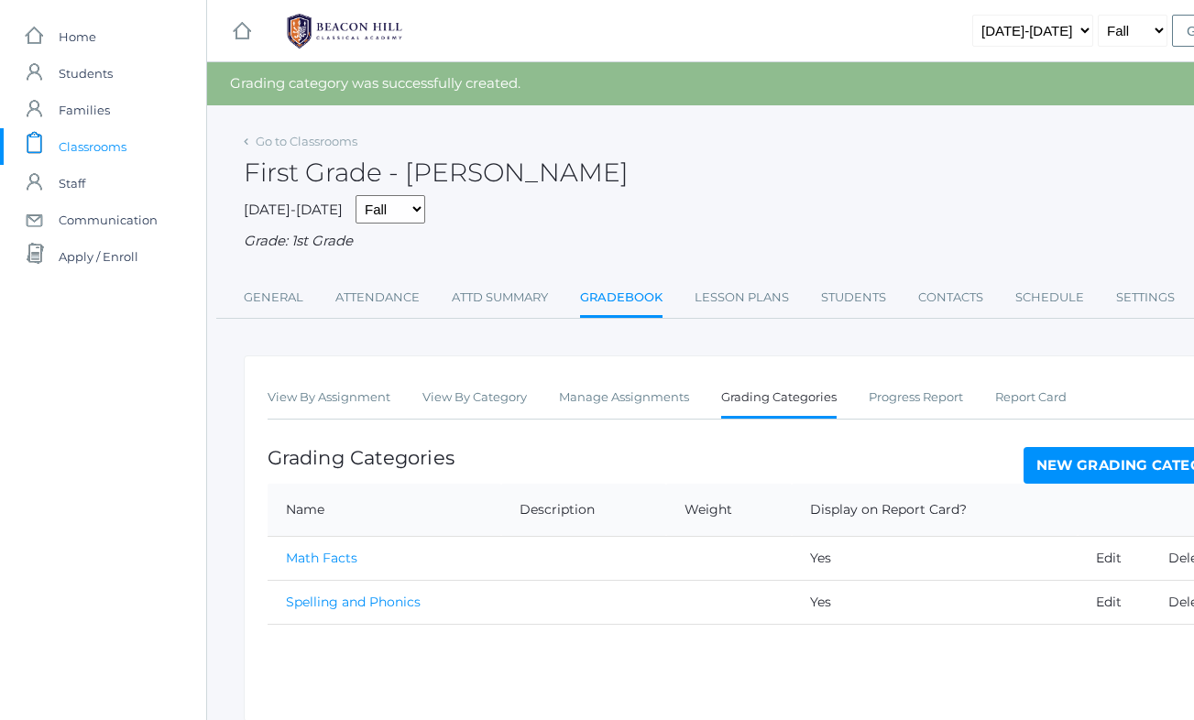
scroll to position [54, 1]
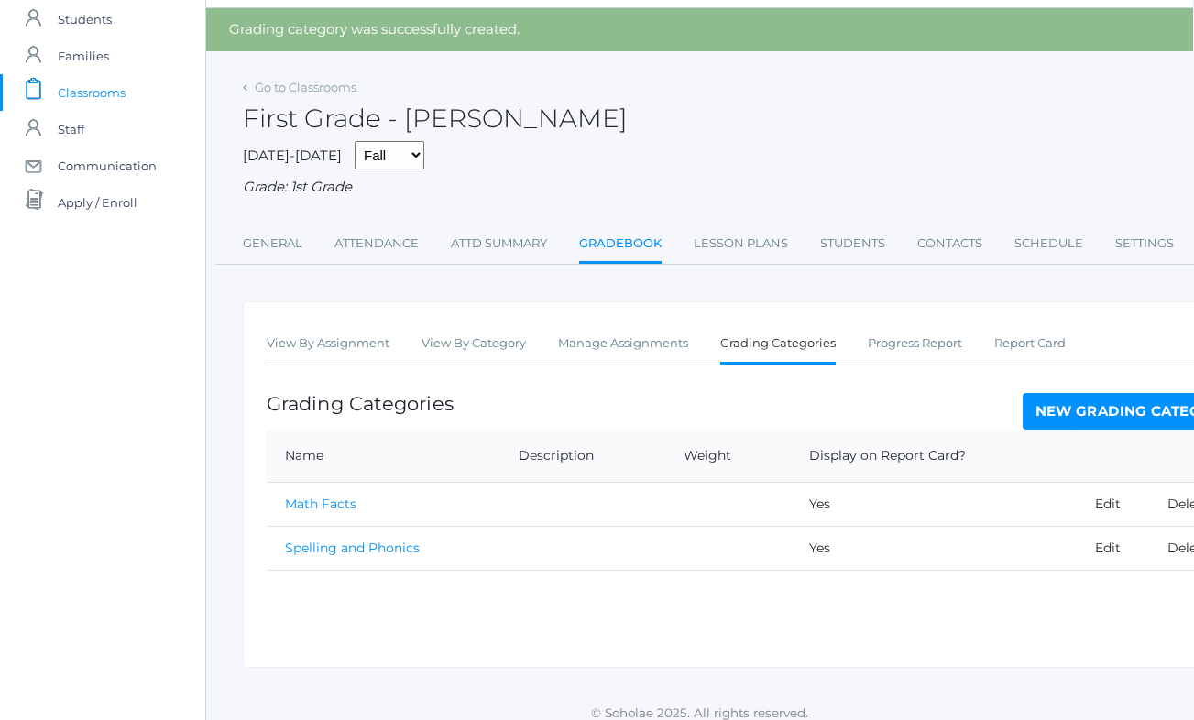
click at [1064, 396] on link "New Grading Category" at bounding box center [1134, 411] width 224 height 37
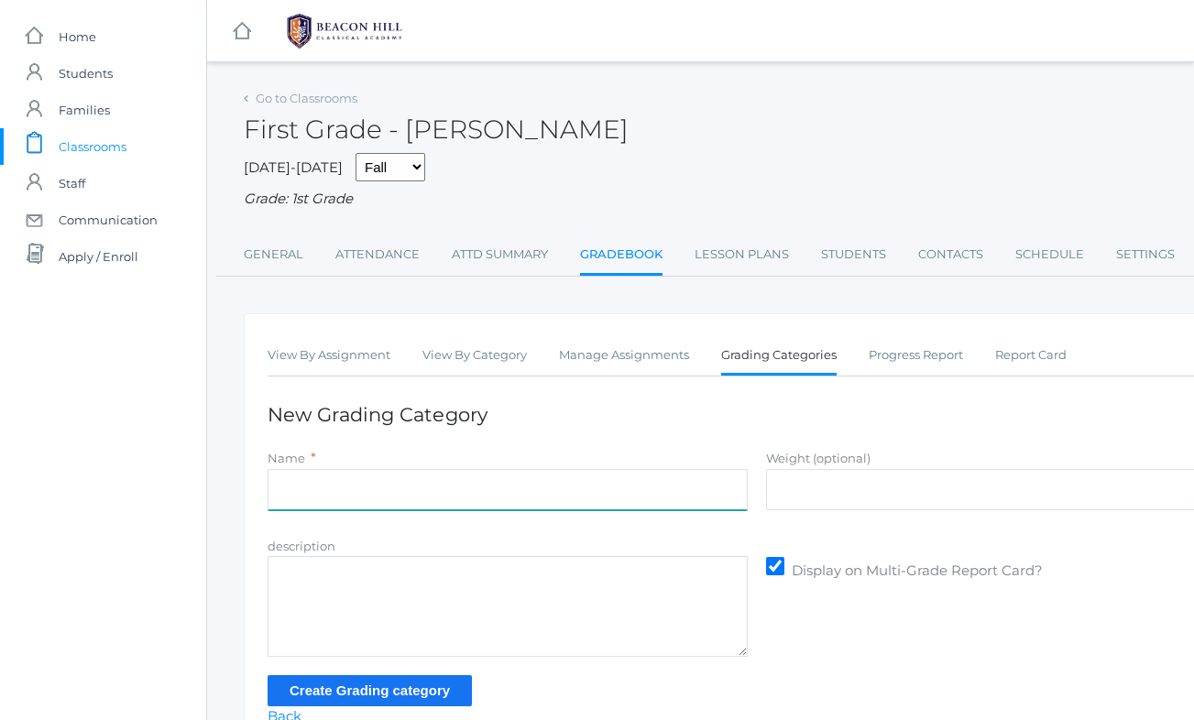
click at [380, 486] on input "Name" at bounding box center [508, 489] width 480 height 41
type input "Behavior and Participation"
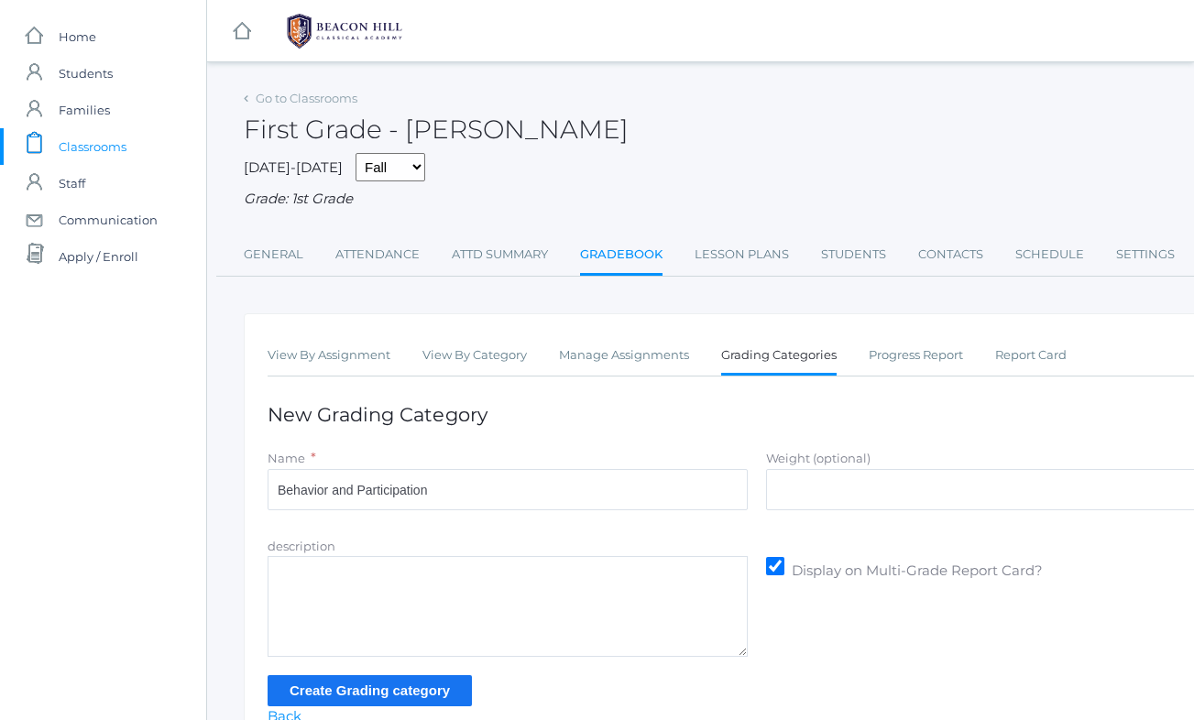
click at [803, 652] on form "Name * Behavior and Participation Weight (optional) description Display on Mult…" at bounding box center [757, 576] width 978 height 257
click at [804, 469] on input "Weight (optional)" at bounding box center [1006, 489] width 480 height 41
type input "0"
click at [657, 589] on textarea "description" at bounding box center [508, 606] width 480 height 101
type textarea "Observations on students behavior, participation and overall character"
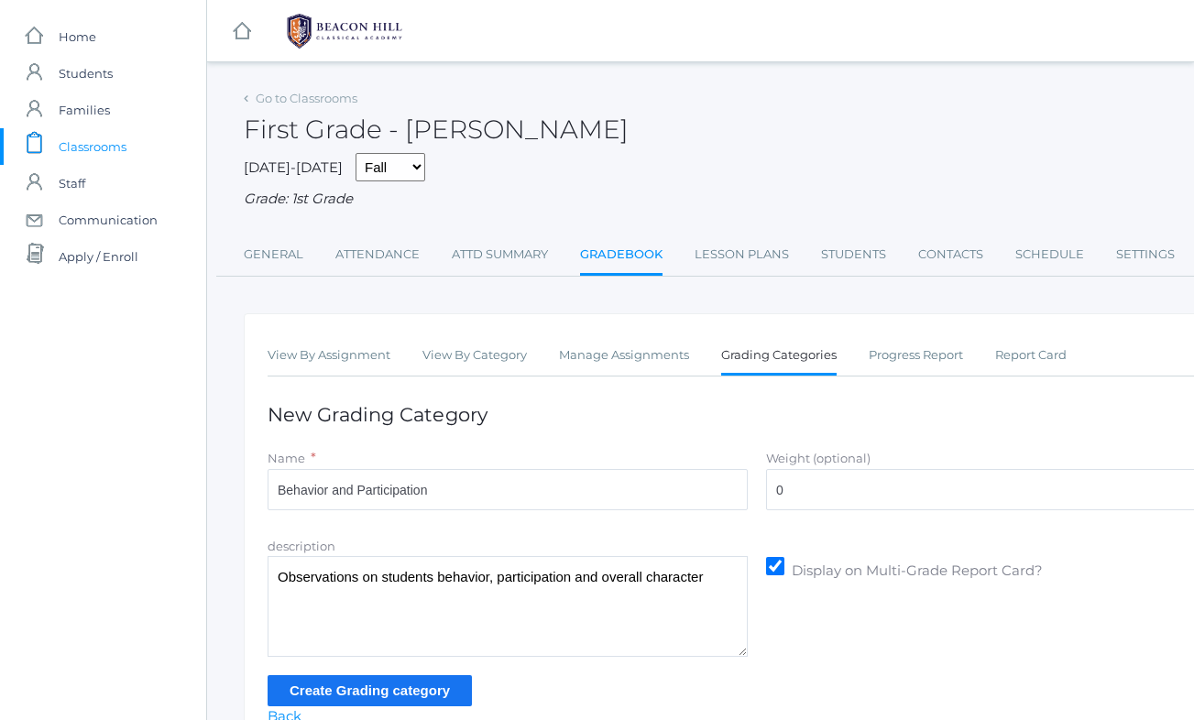
click at [414, 679] on input "Create Grading category" at bounding box center [370, 690] width 204 height 30
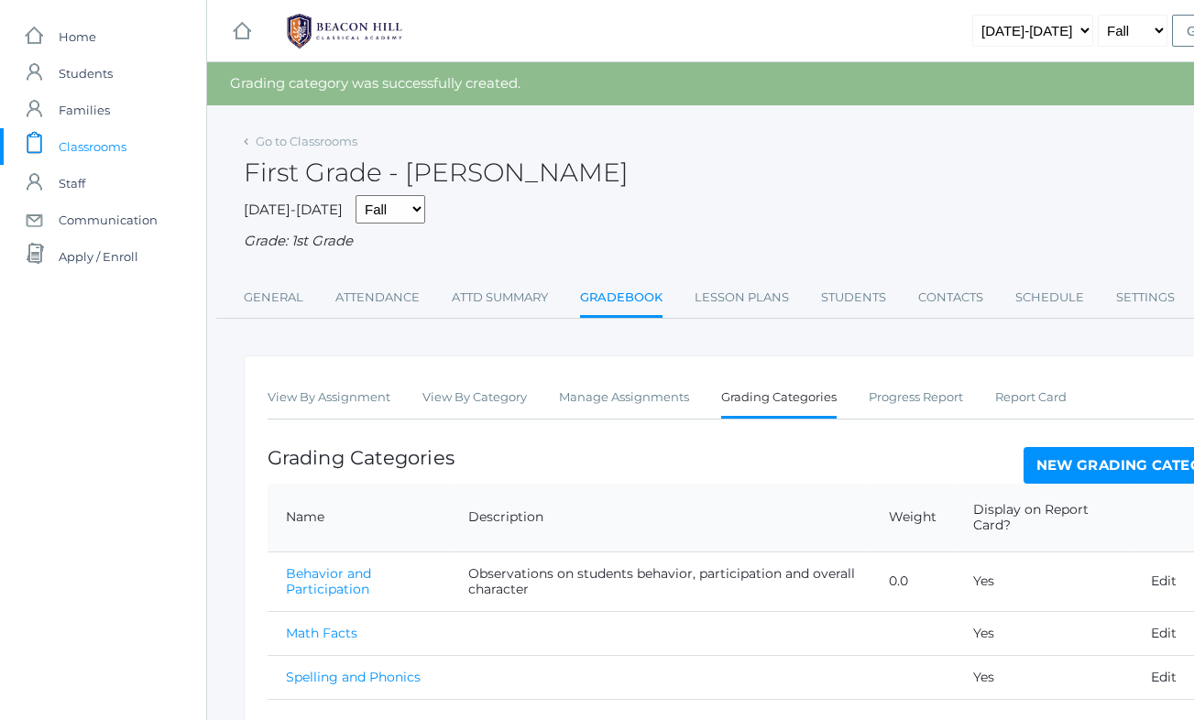
click at [1080, 448] on link "New Grading Category" at bounding box center [1135, 465] width 224 height 37
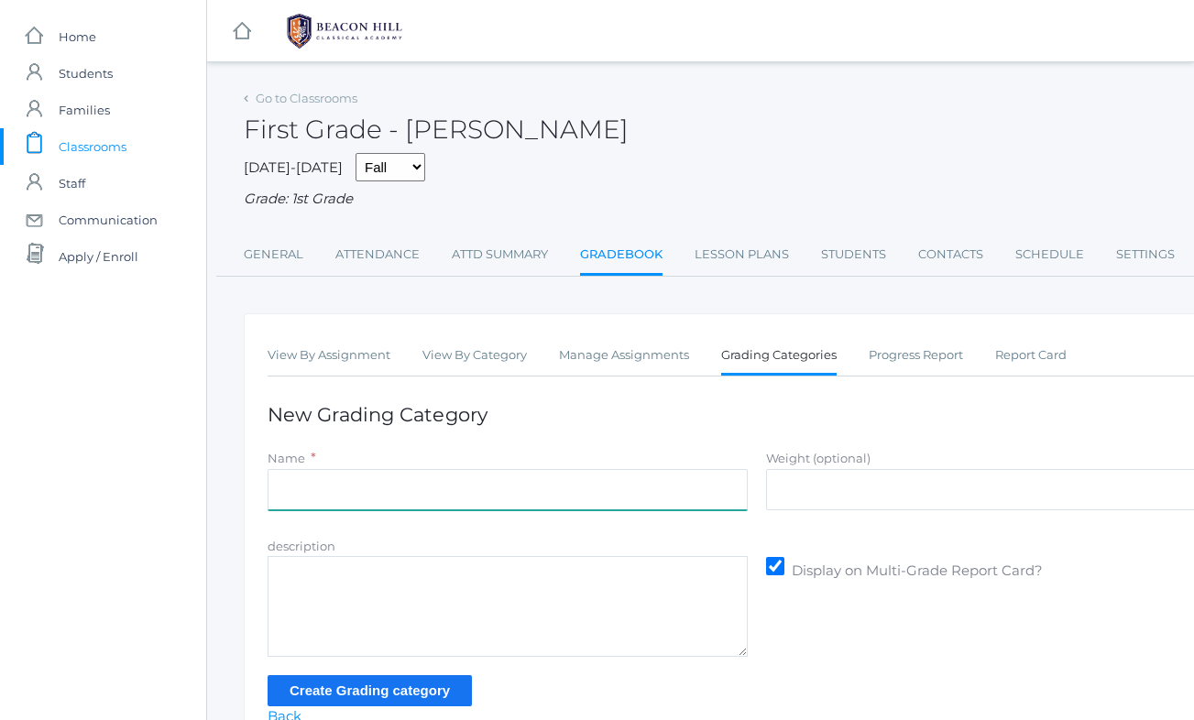
click at [393, 479] on input "Name" at bounding box center [508, 489] width 480 height 41
type input "Math Assessment"
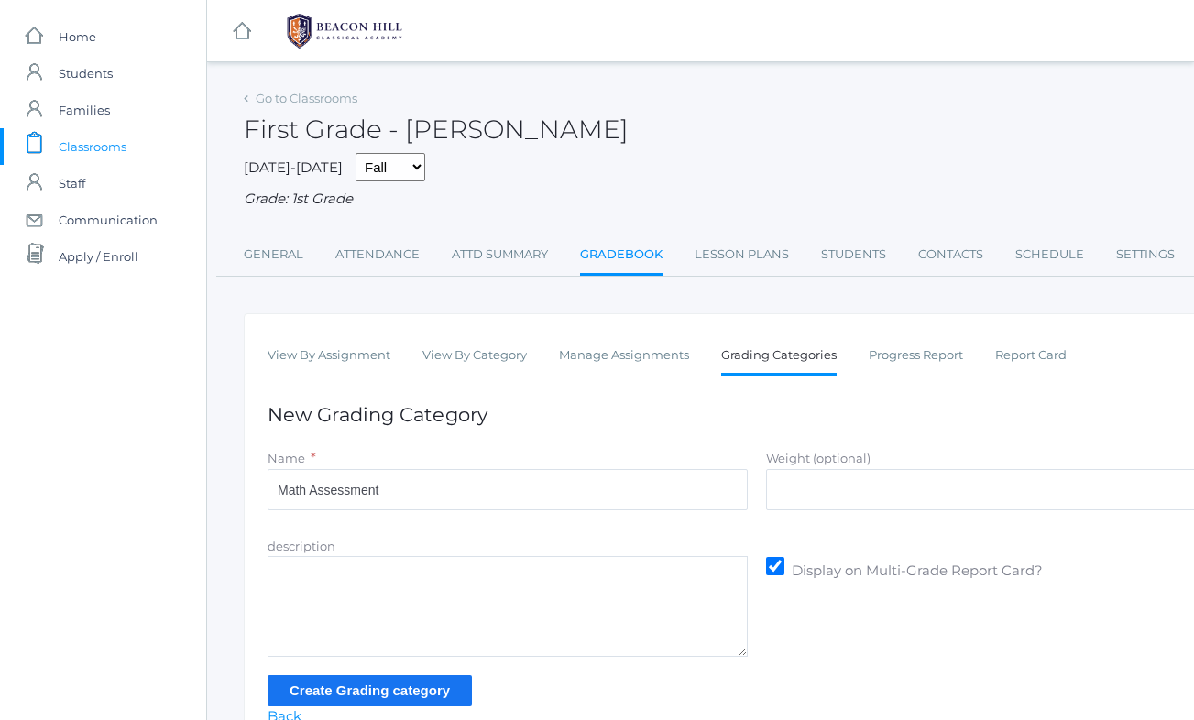
click at [816, 627] on div "description Display on Multi-Grade Report Card?" at bounding box center [756, 597] width 997 height 122
click at [326, 686] on input "Create Grading category" at bounding box center [370, 690] width 204 height 30
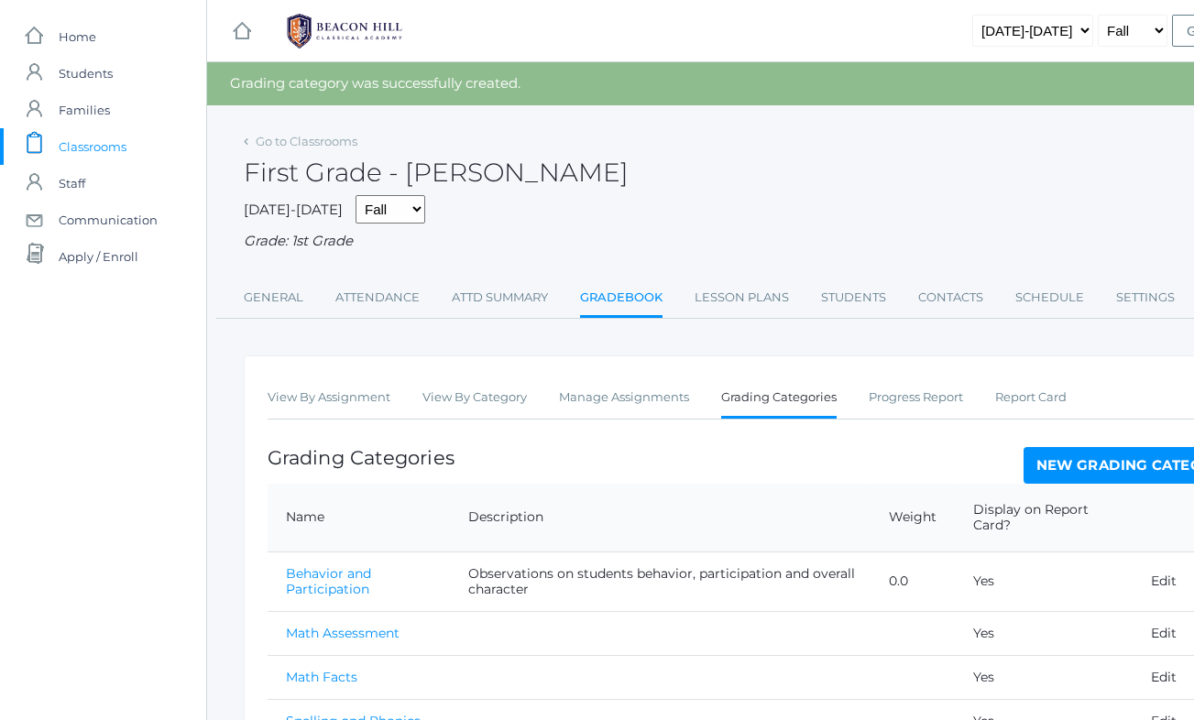
click at [1109, 451] on link "New Grading Category" at bounding box center [1135, 465] width 224 height 37
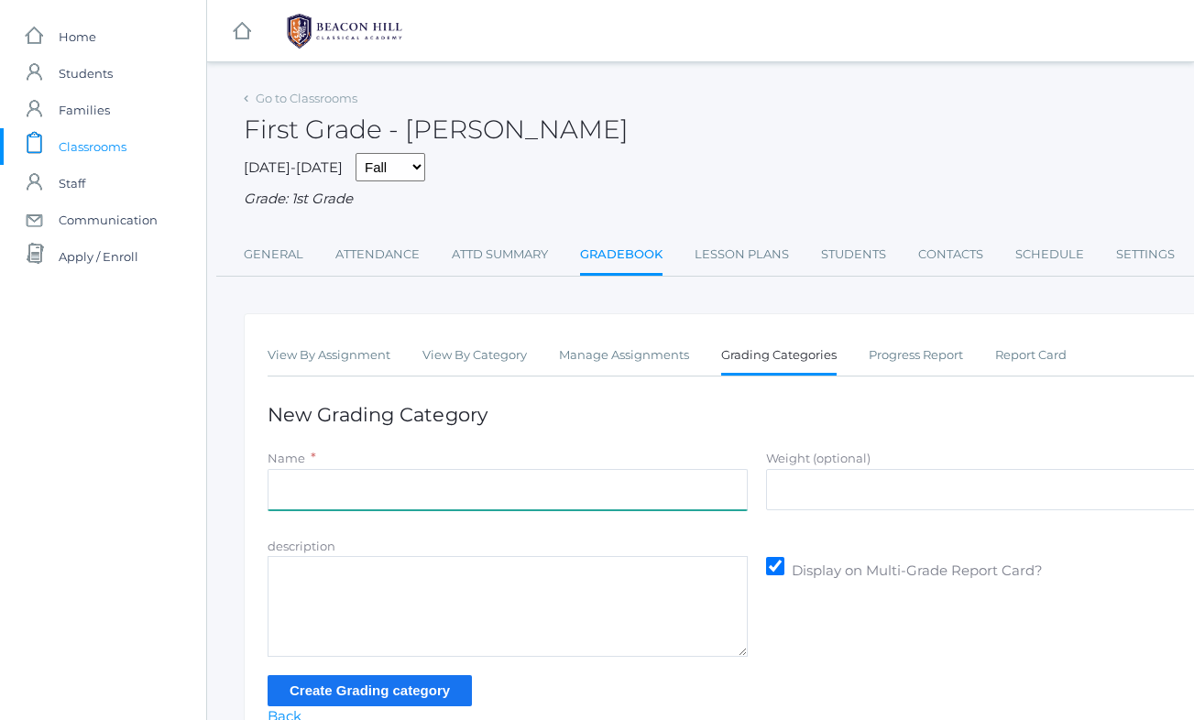
click at [431, 473] on input "Name" at bounding box center [508, 489] width 480 height 41
type input "Logic of English Assessment"
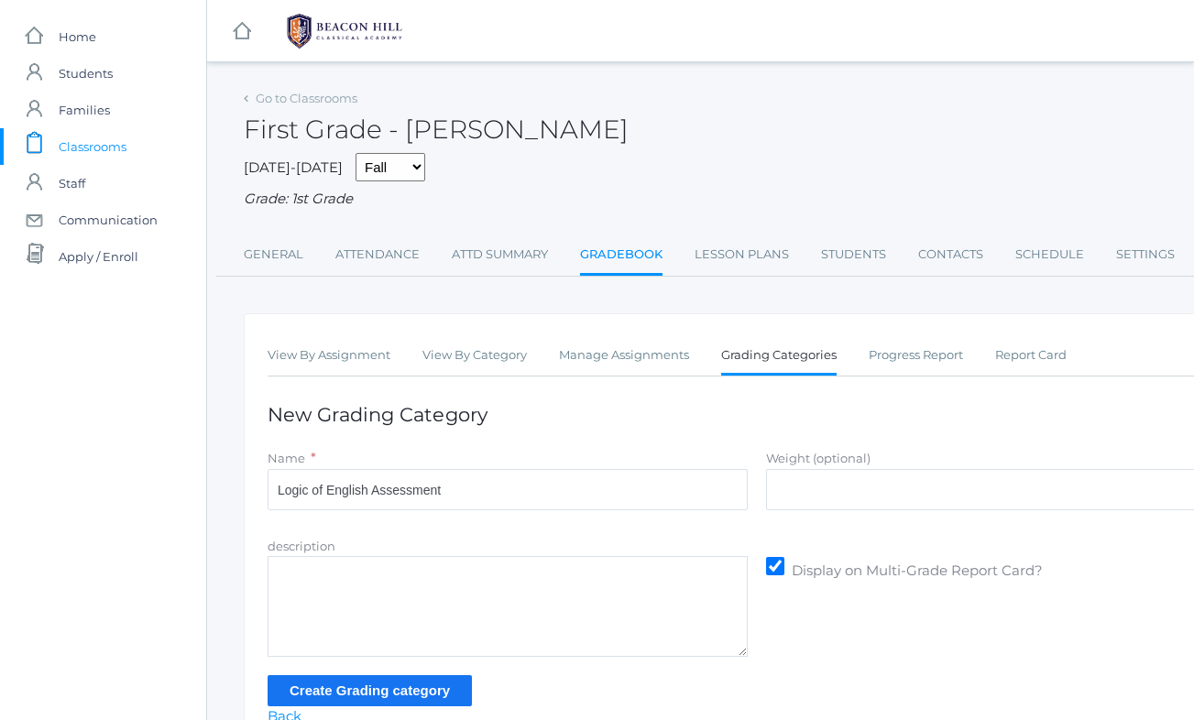
click at [354, 675] on input "Create Grading category" at bounding box center [370, 690] width 204 height 30
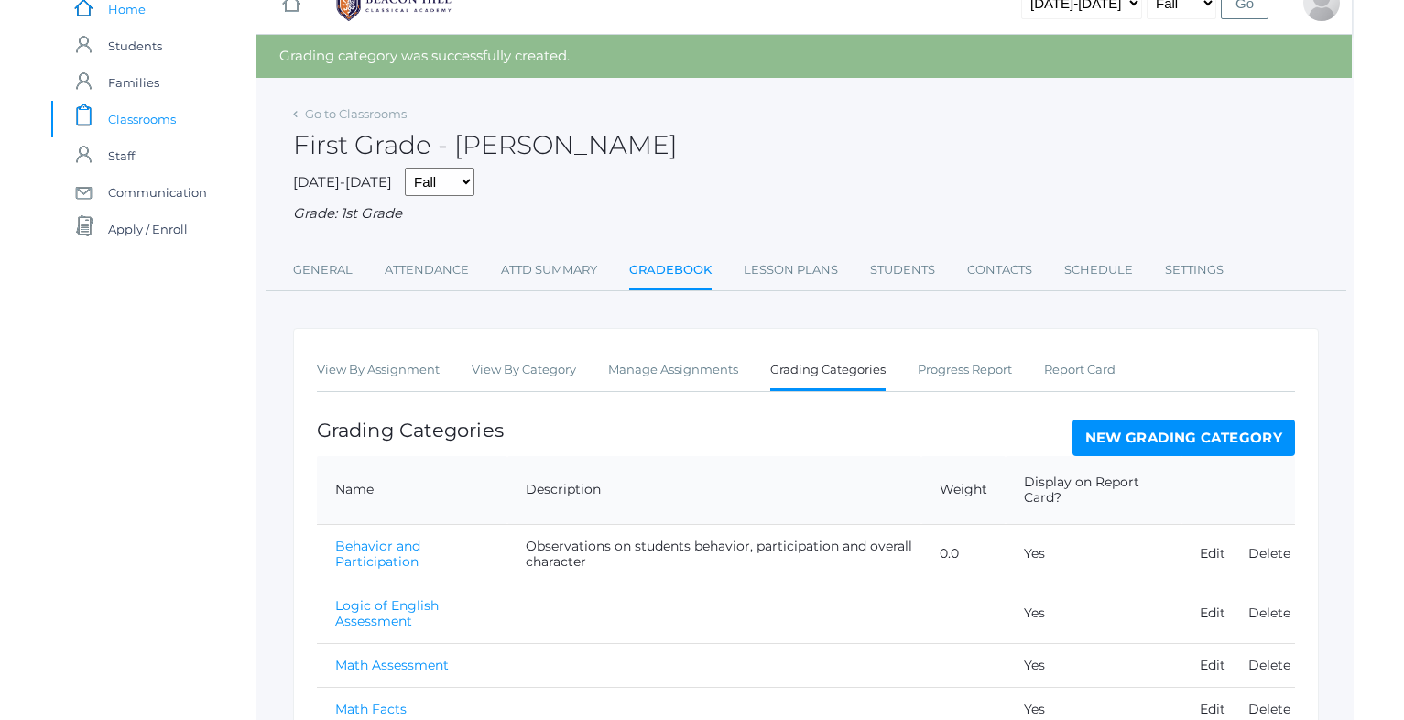
scroll to position [27, 0]
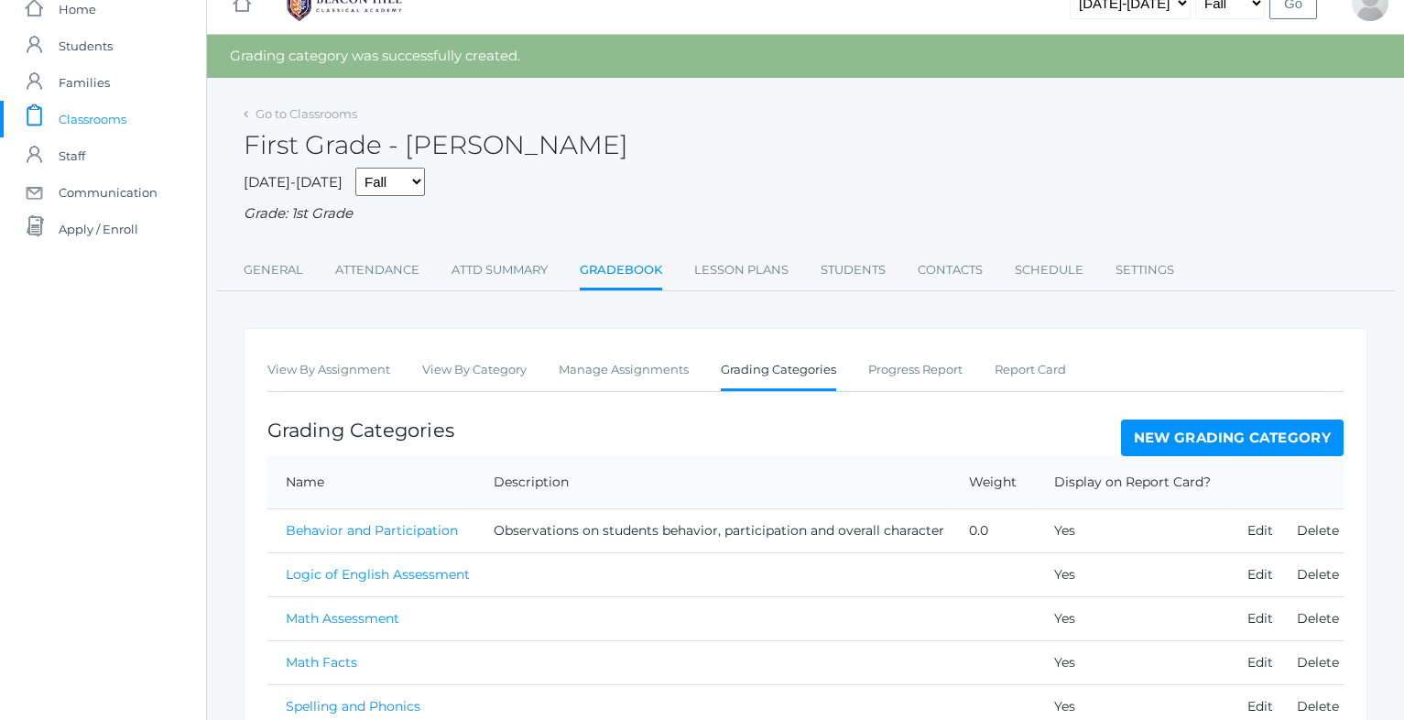
click at [607, 255] on link "Gradebook" at bounding box center [621, 271] width 82 height 39
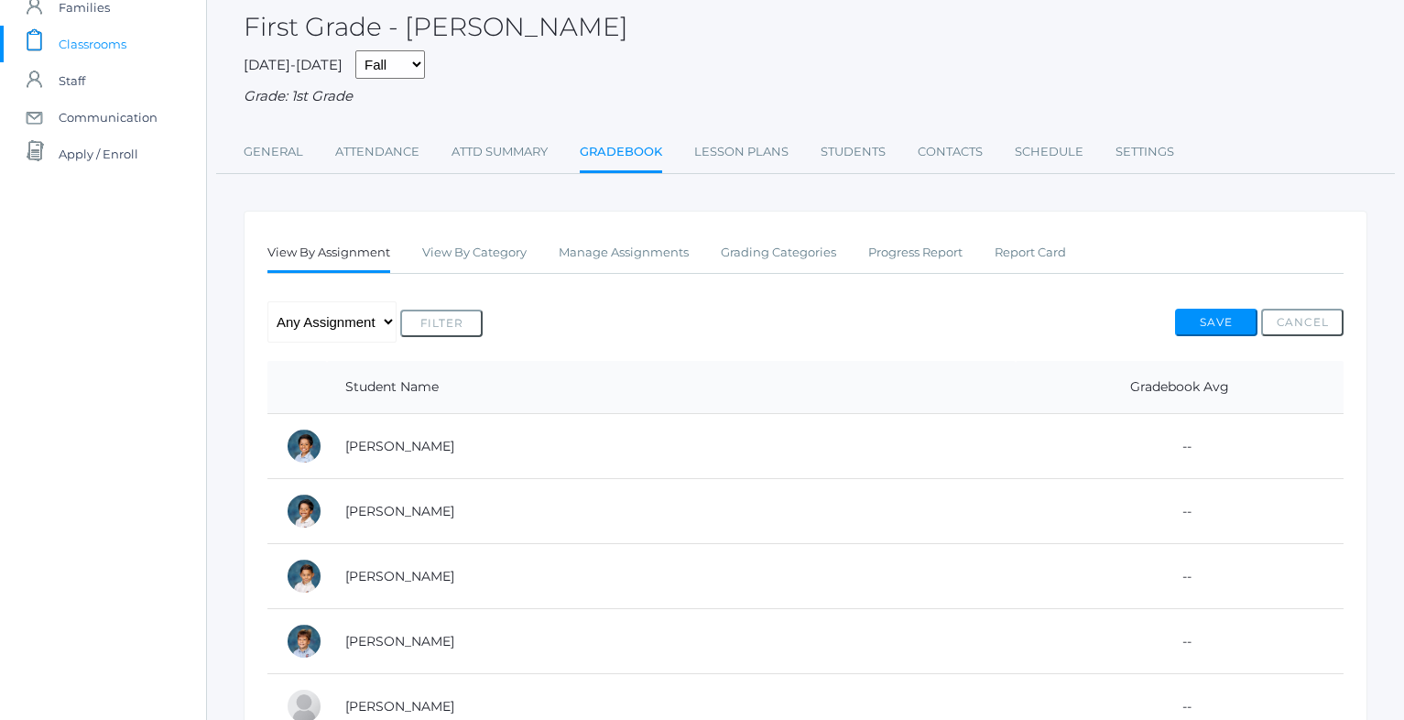
scroll to position [164, 0]
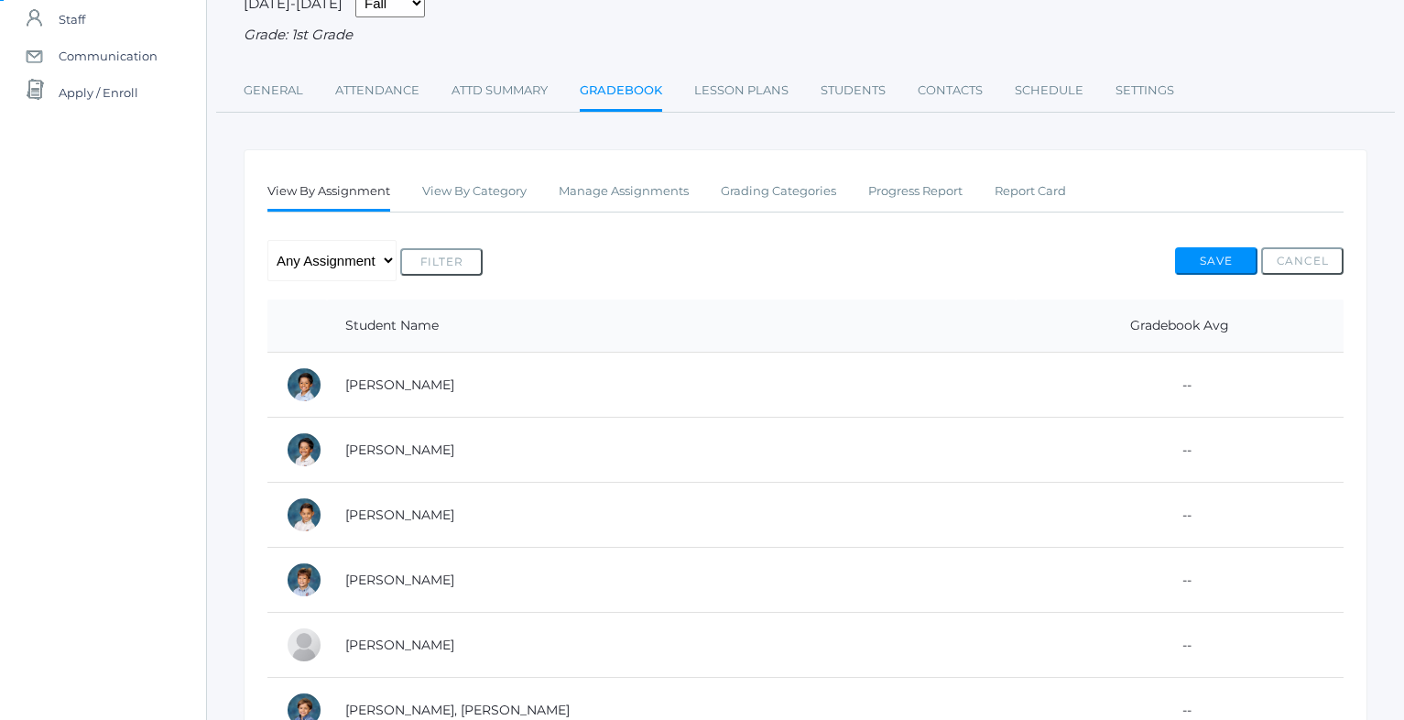
drag, startPoint x: 1137, startPoint y: 375, endPoint x: 1100, endPoint y: 375, distance: 36.6
click at [1100, 375] on td "--" at bounding box center [1180, 385] width 328 height 65
click at [934, 183] on link "Progress Report" at bounding box center [915, 191] width 94 height 37
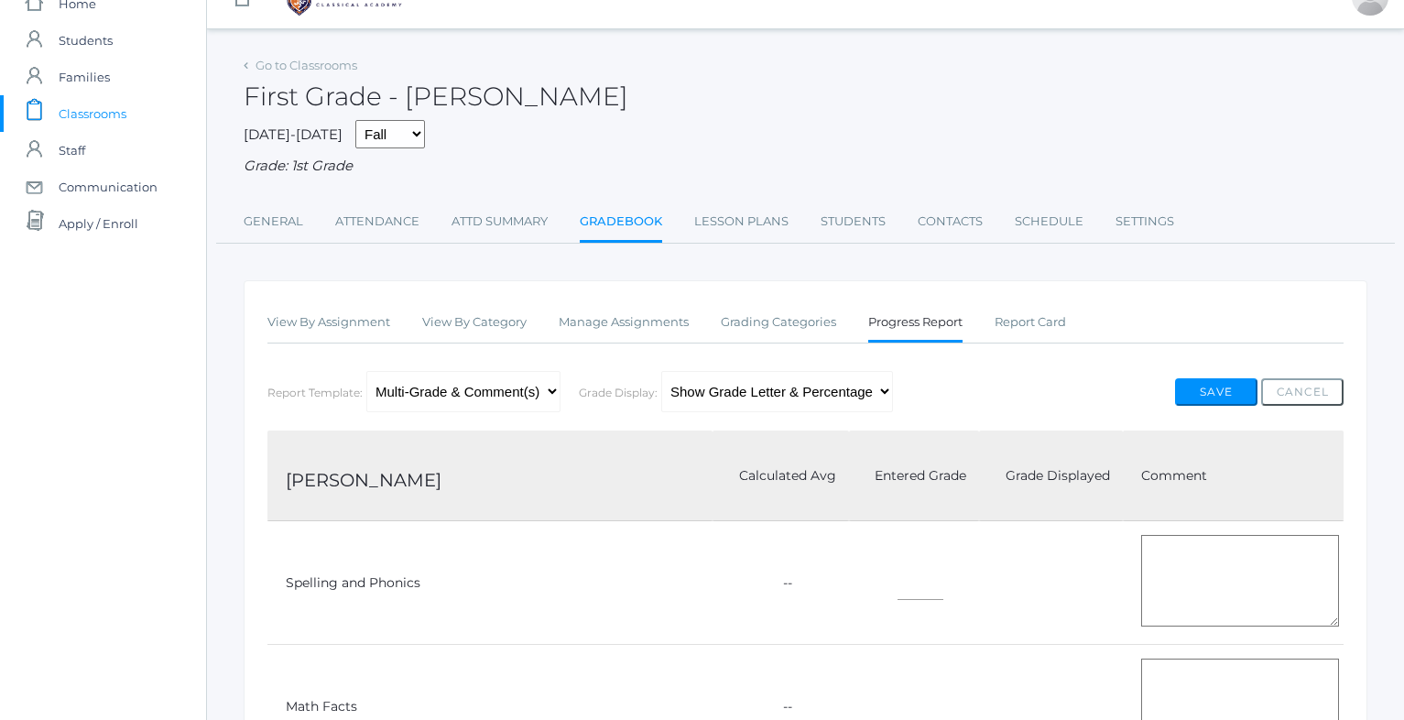
scroll to position [36, 0]
click at [1052, 308] on link "Report Card" at bounding box center [1030, 319] width 71 height 37
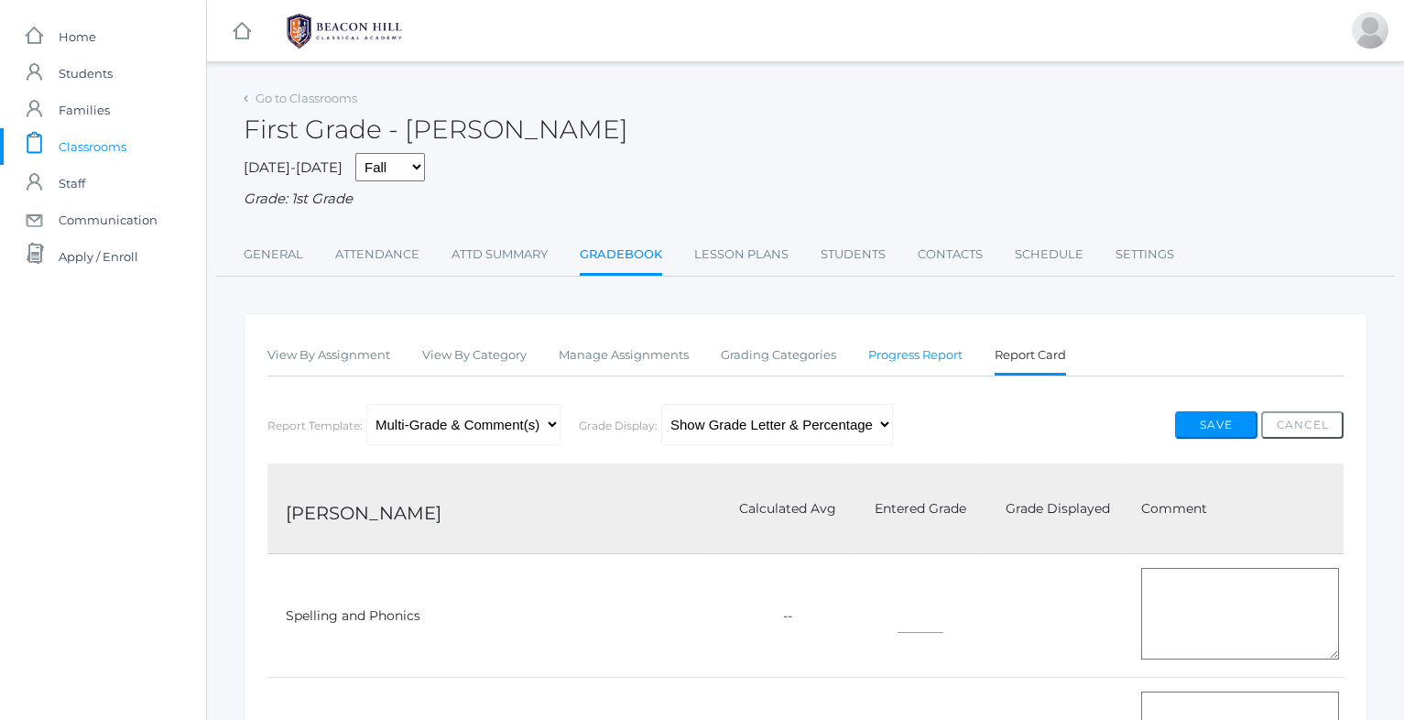
click at [930, 344] on link "Progress Report" at bounding box center [915, 355] width 94 height 37
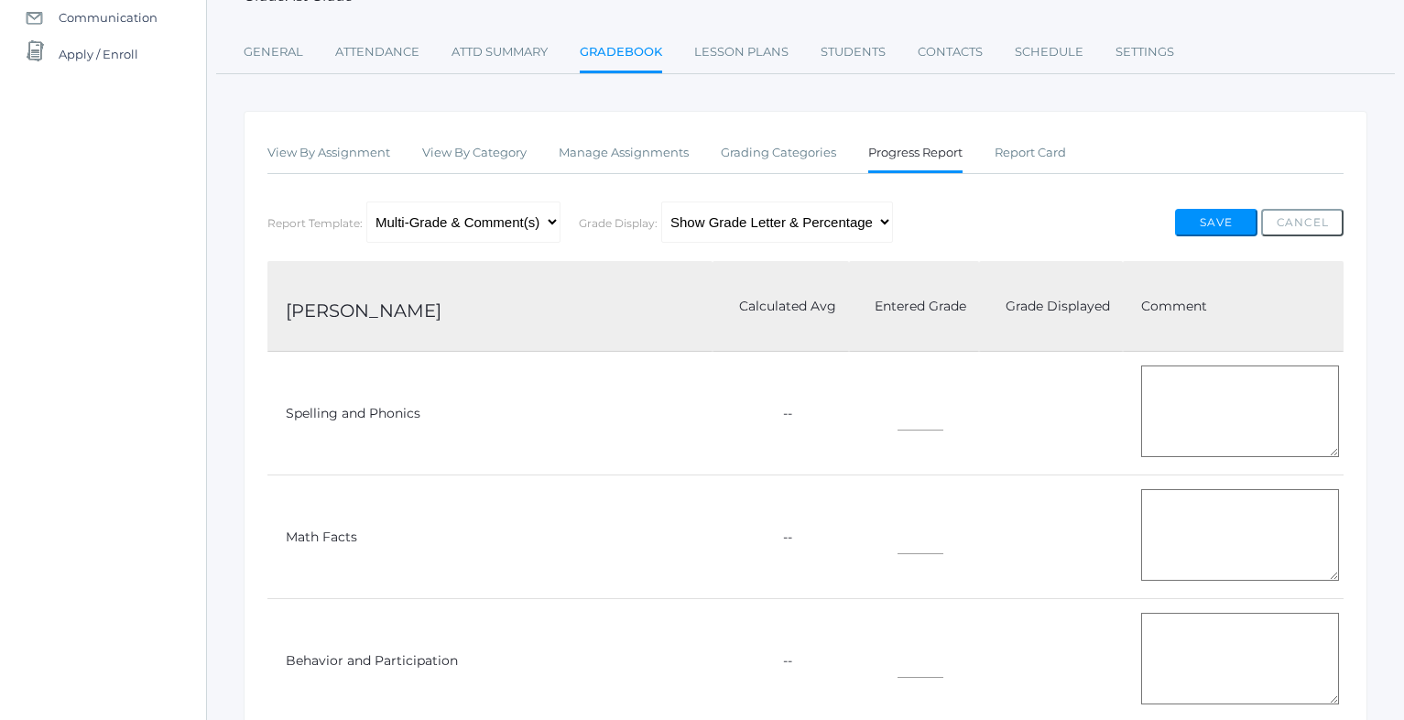
scroll to position [208, 0]
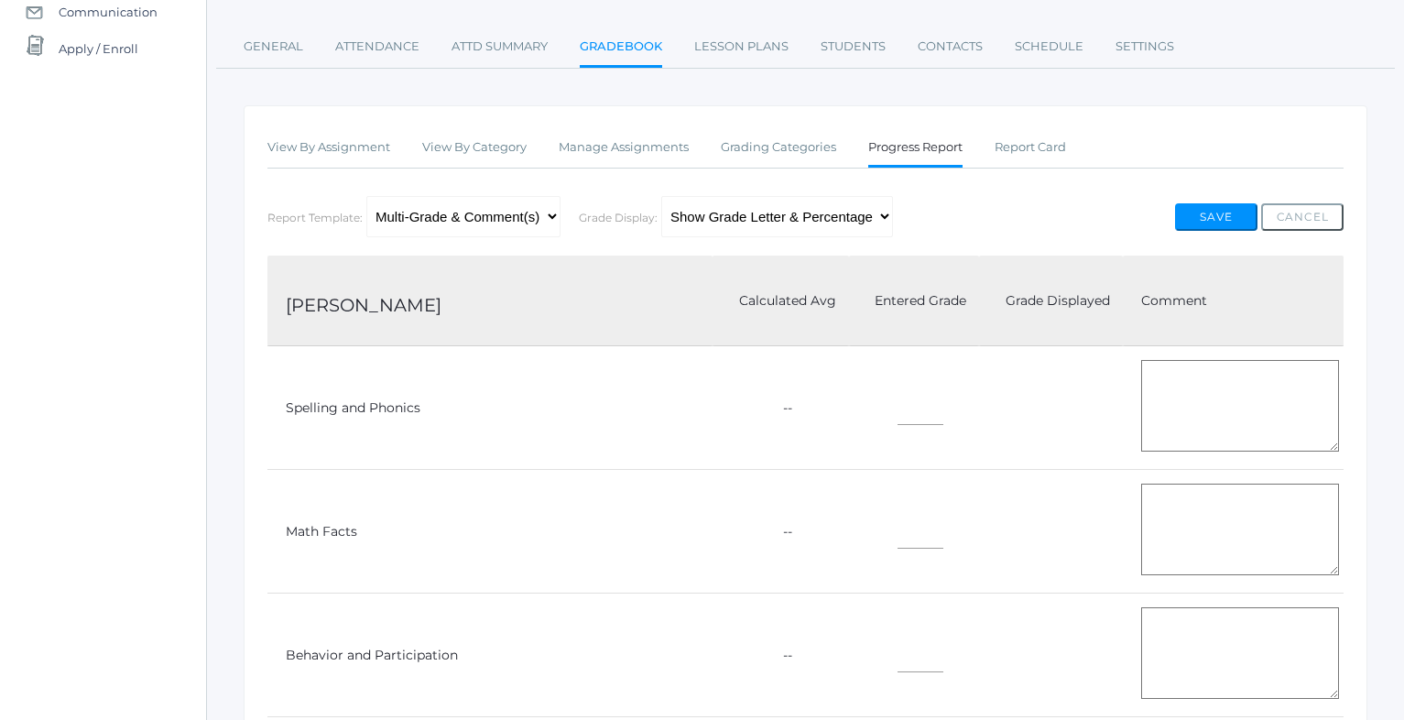
click at [1193, 410] on textarea at bounding box center [1240, 406] width 198 height 92
click at [713, 398] on td "--" at bounding box center [781, 408] width 137 height 124
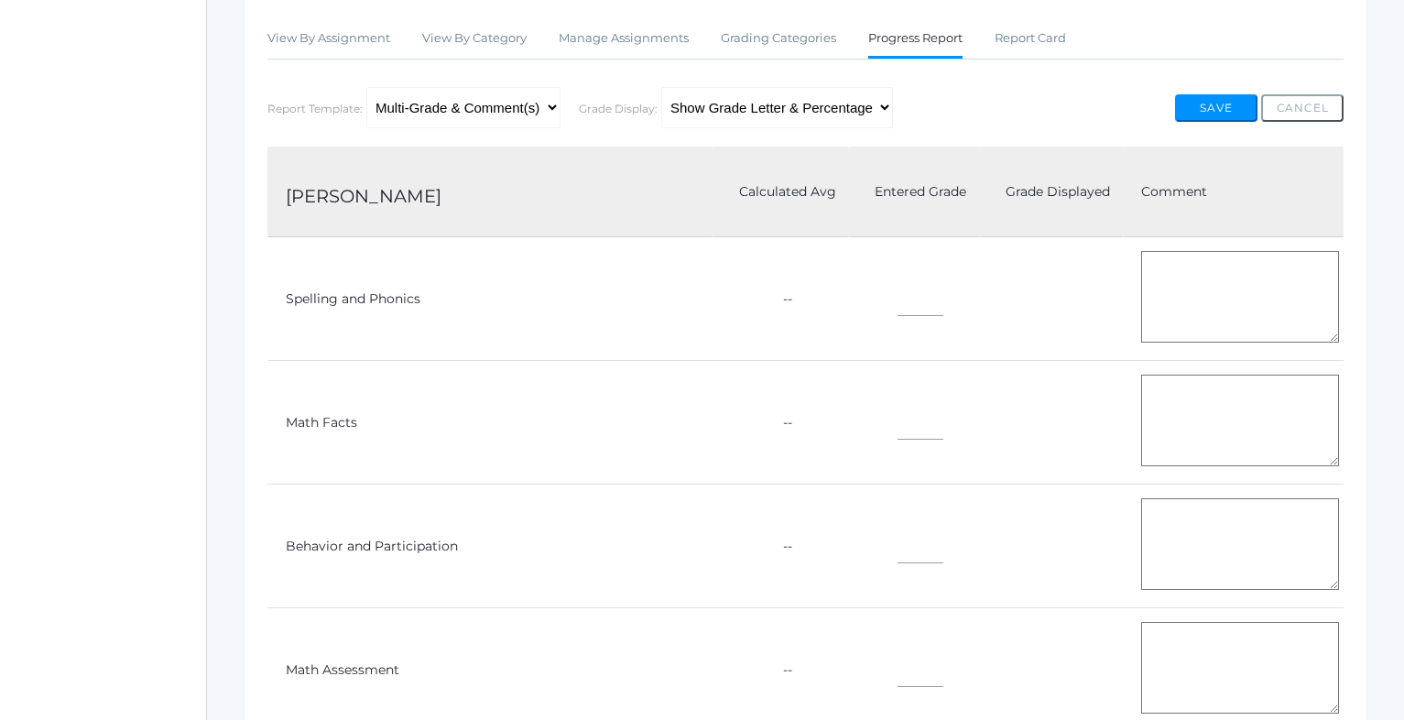
scroll to position [325, 0]
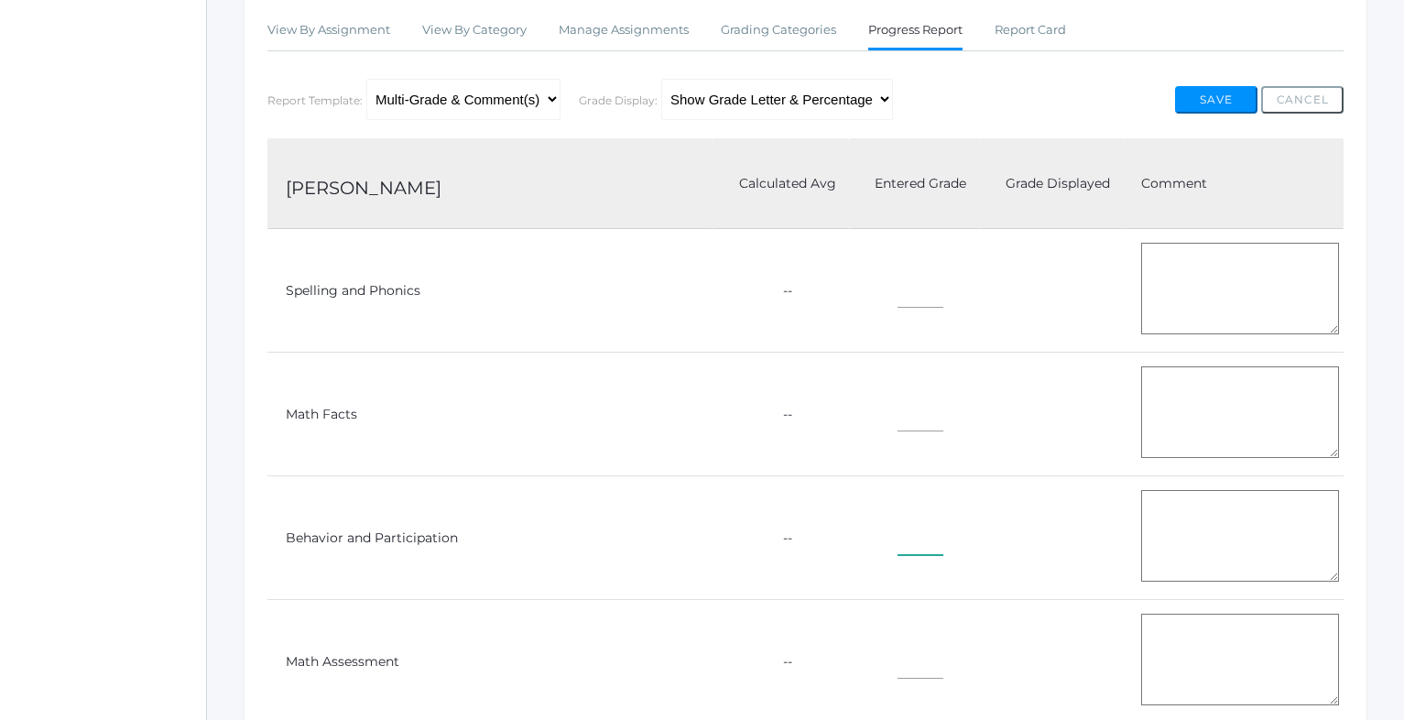
click at [898, 541] on input"] "text" at bounding box center [921, 534] width 46 height 41
click at [1167, 537] on textarea at bounding box center [1240, 536] width 198 height 92
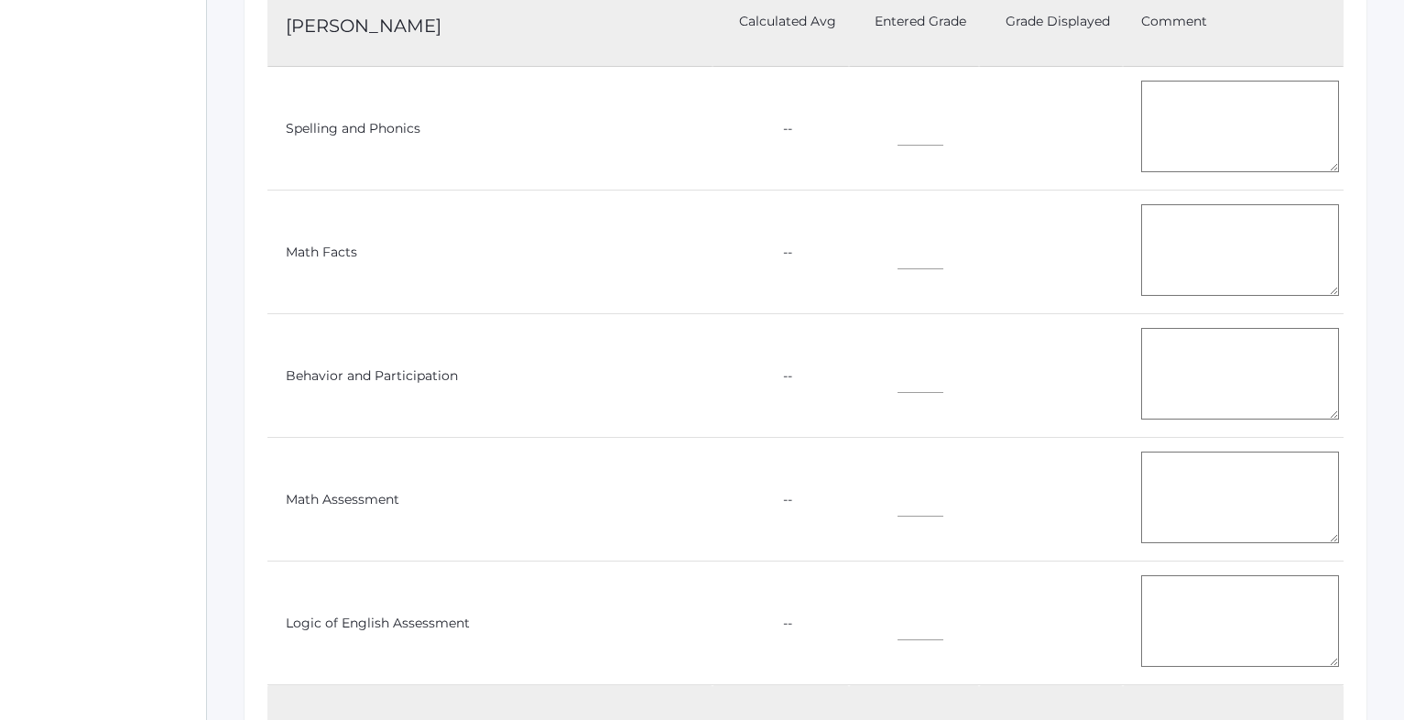
scroll to position [490, 0]
click at [898, 490] on input"] "text" at bounding box center [921, 493] width 46 height 41
click at [1193, 470] on textarea at bounding box center [1240, 495] width 198 height 92
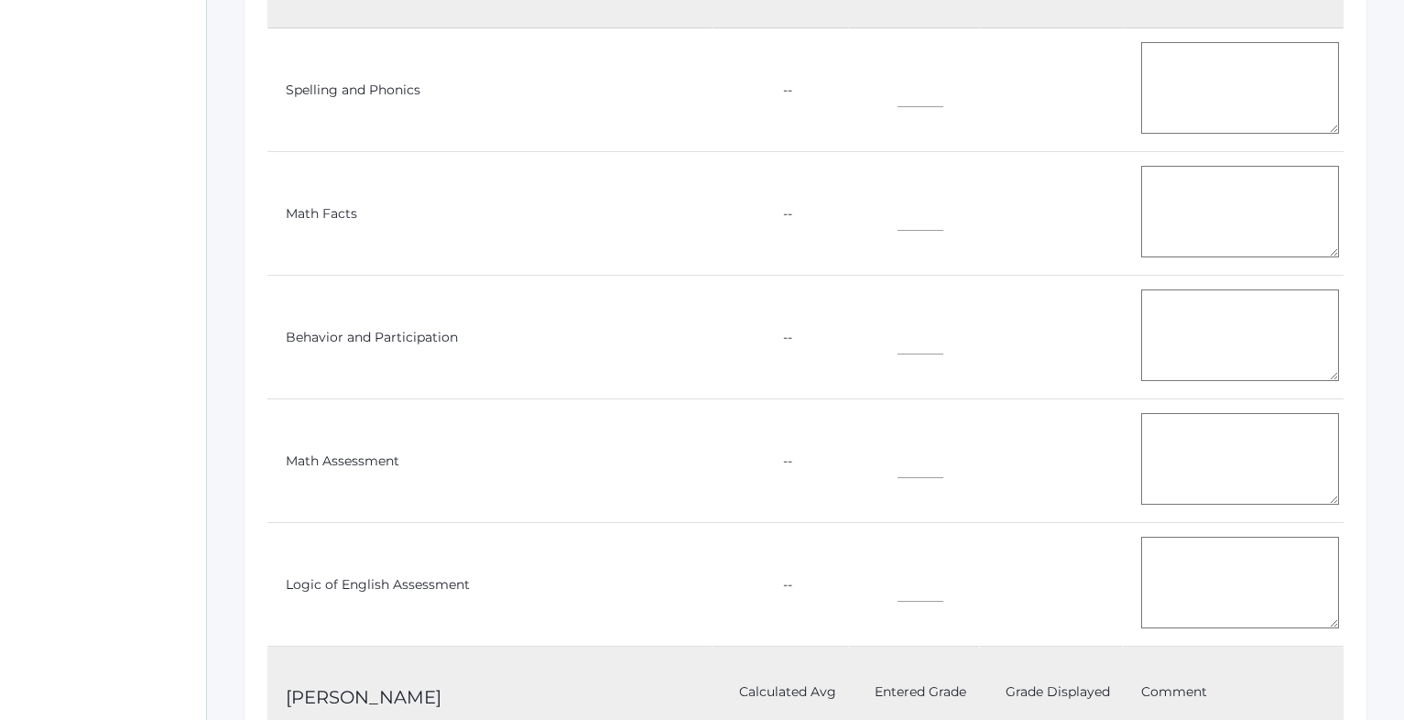
click at [1193, 546] on textarea at bounding box center [1240, 583] width 198 height 92
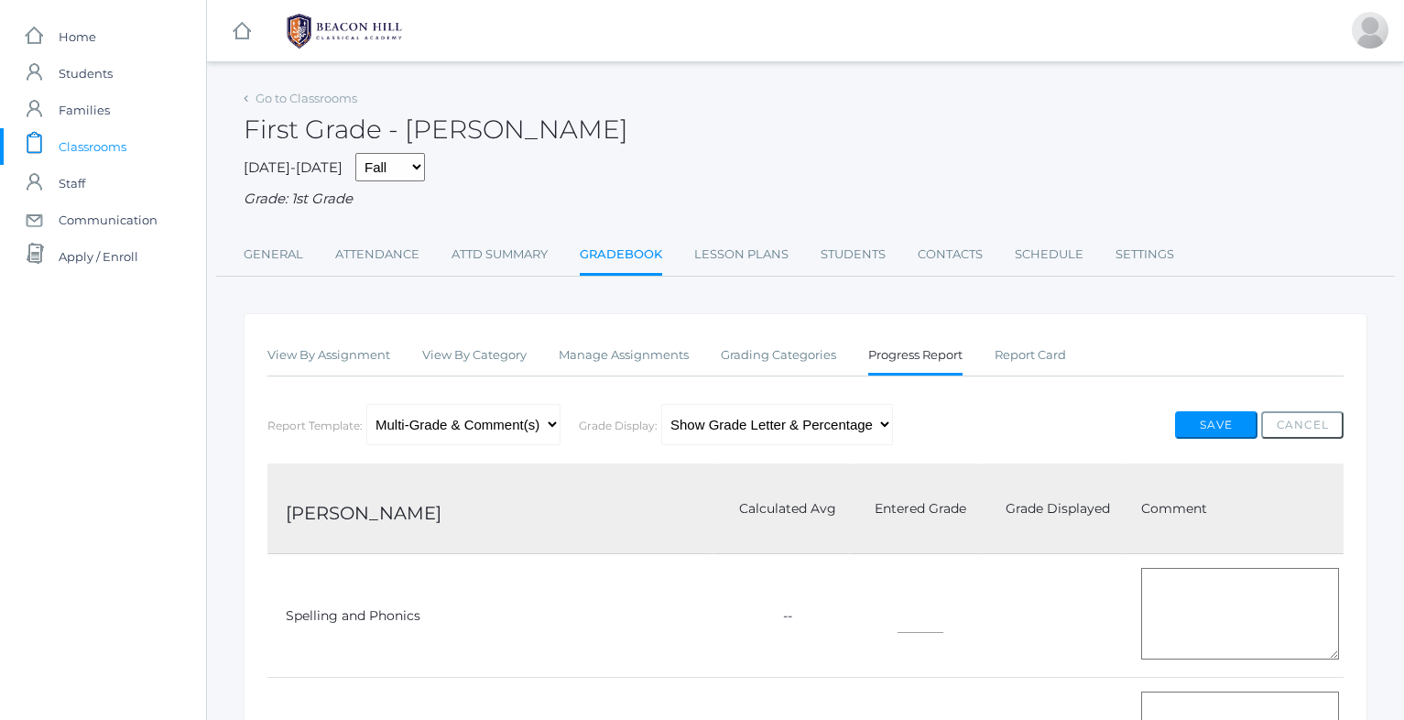
scroll to position [0, 0]
click at [737, 245] on link "Lesson Plans" at bounding box center [741, 254] width 94 height 37
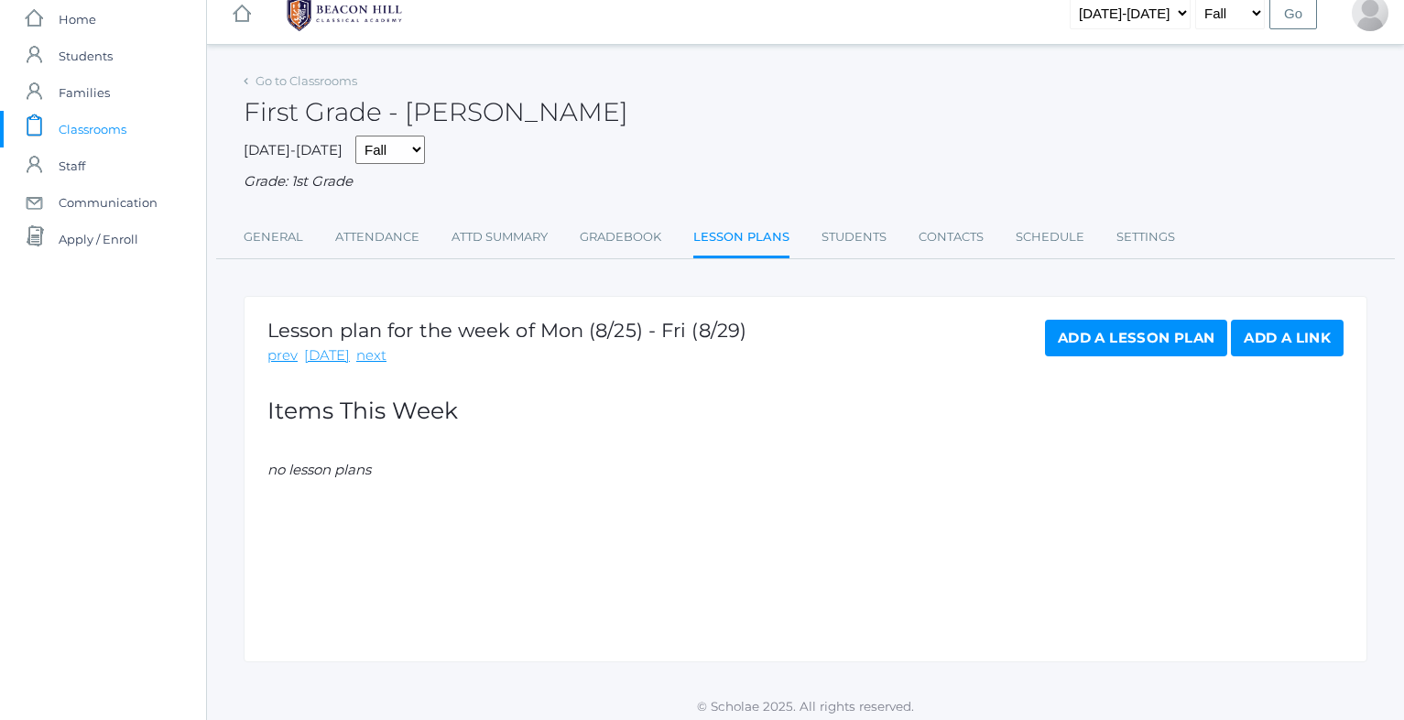
scroll to position [16, 0]
click at [1108, 330] on link "Add a Lesson Plan" at bounding box center [1136, 339] width 182 height 37
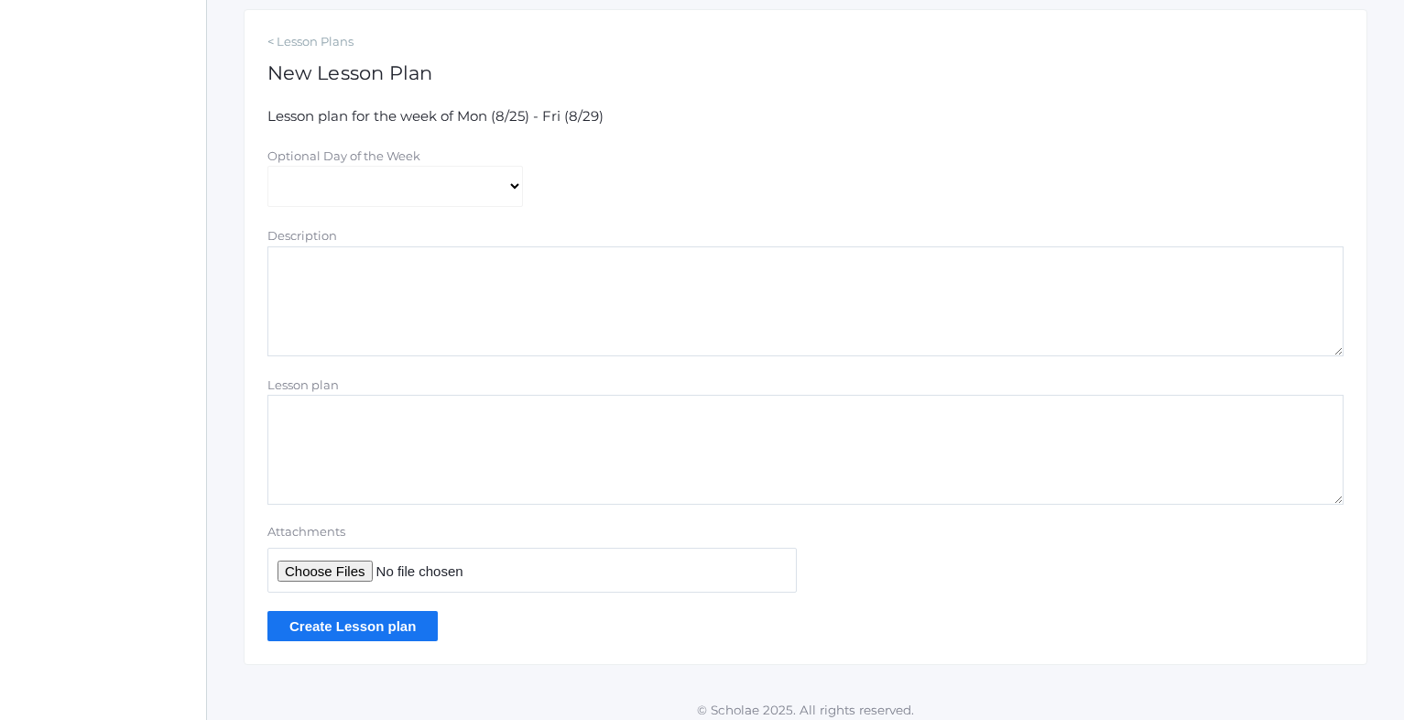
scroll to position [303, 0]
click at [314, 562] on input "Attachments" at bounding box center [533, 571] width 530 height 45
type input "C:\fakepath\[PERSON_NAME] Amazon Wish List-2.pdf"
click at [585, 309] on textarea "Description" at bounding box center [806, 302] width 1076 height 110
click at [578, 445] on textarea "Lesson plan" at bounding box center [806, 451] width 1076 height 110
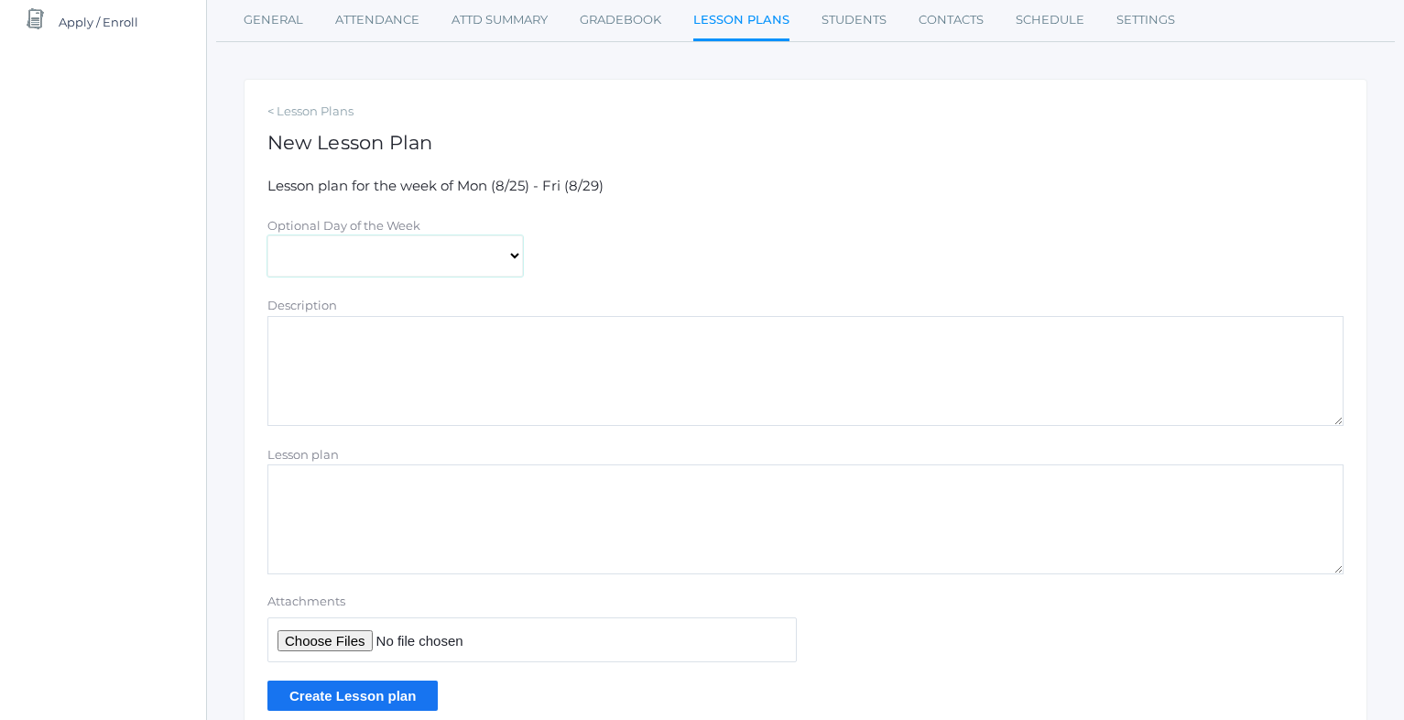
scroll to position [234, 0]
click at [325, 108] on link "< Lesson Plans" at bounding box center [806, 113] width 1076 height 18
